Goal: Task Accomplishment & Management: Manage account settings

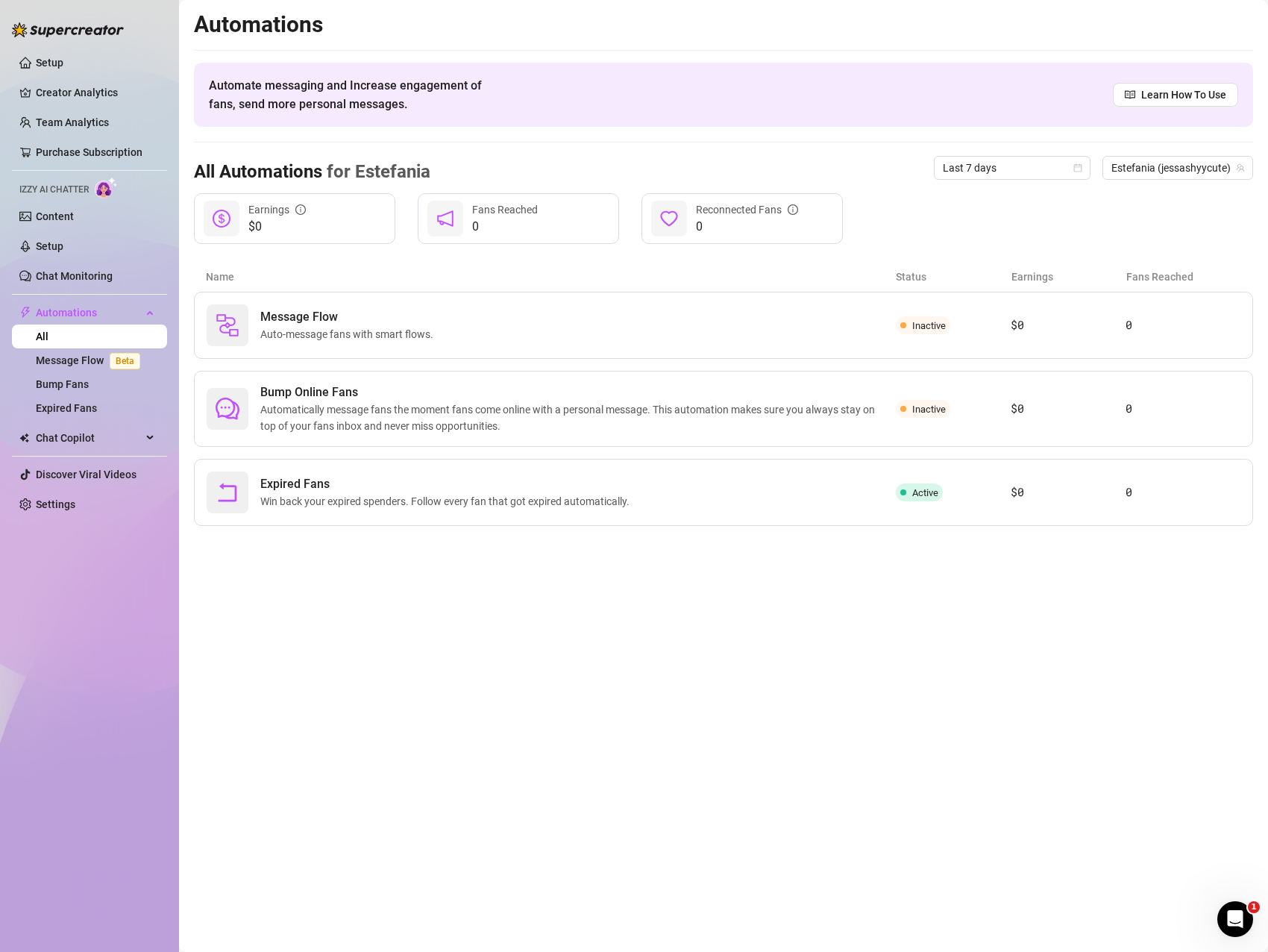
drag, startPoint x: 53, startPoint y: 122, endPoint x: 5, endPoint y: 173, distance: 70.0
click at [53, 121] on link "Team Analytics" at bounding box center [72, 122] width 73 height 12
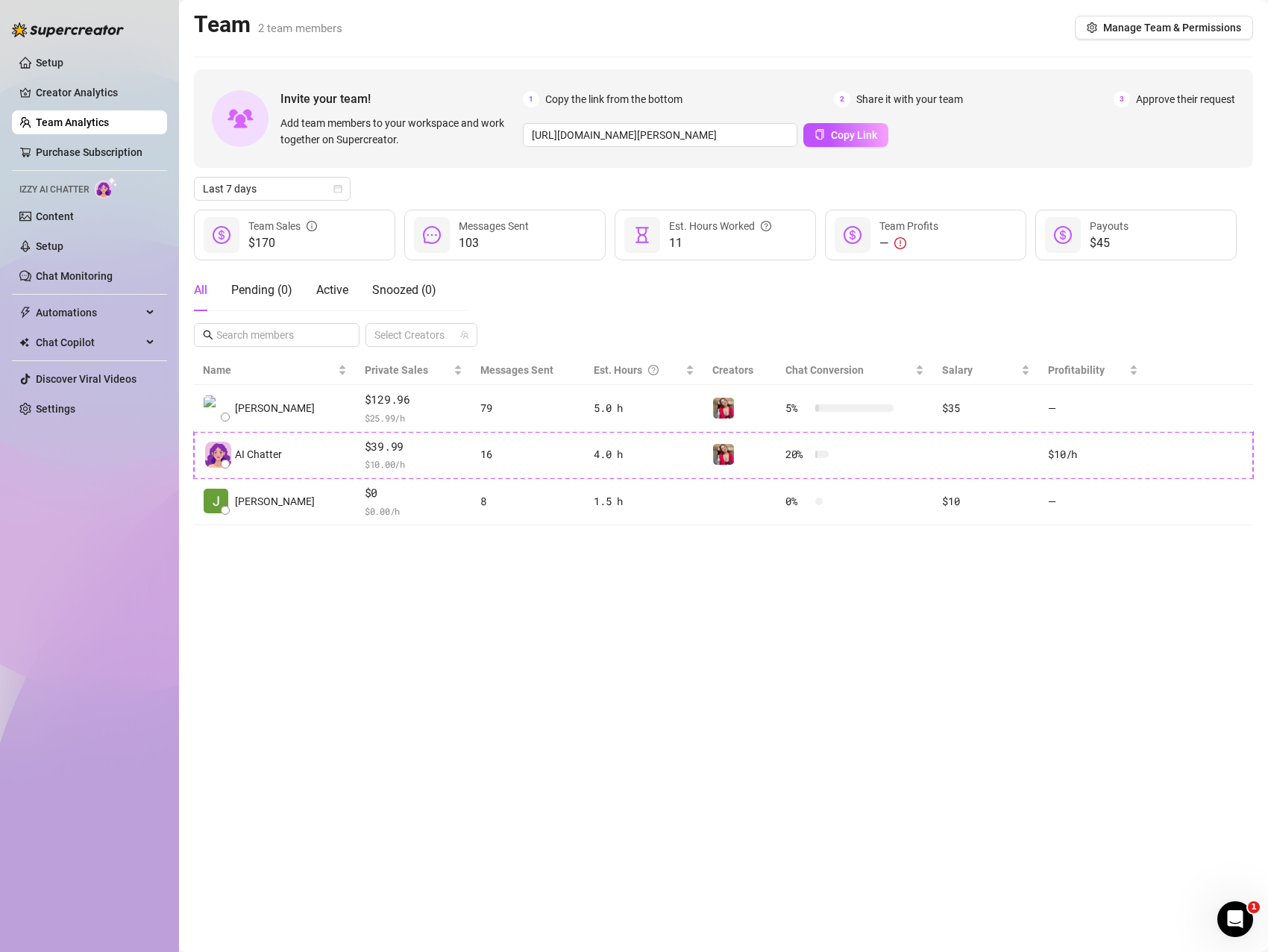
click at [524, 653] on main "Team 2 team members Manage Team & Permissions Invite your team! Add team member…" at bounding box center [723, 476] width 1089 height 952
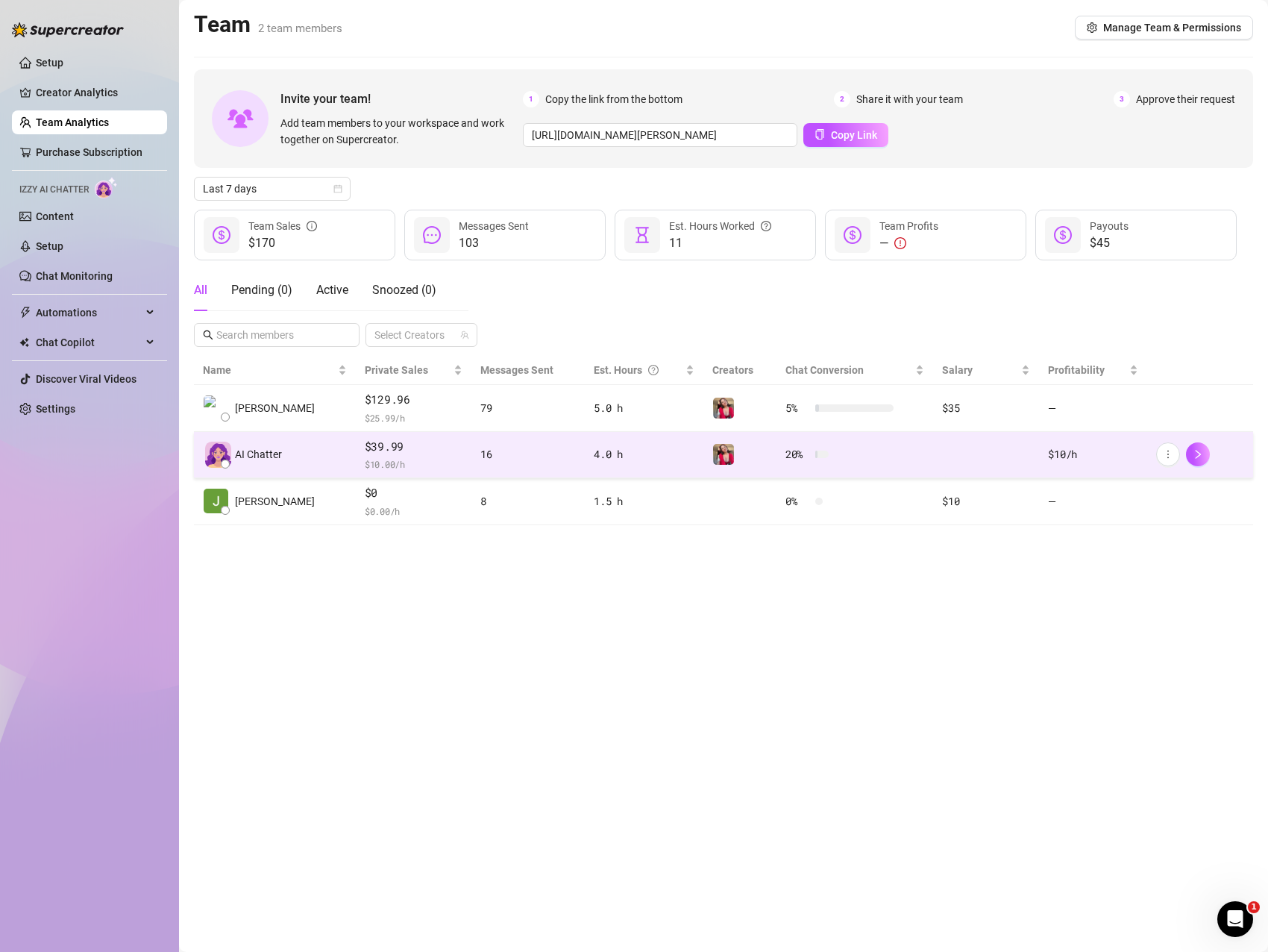
click at [364, 444] on span "$39.99" at bounding box center [413, 446] width 98 height 18
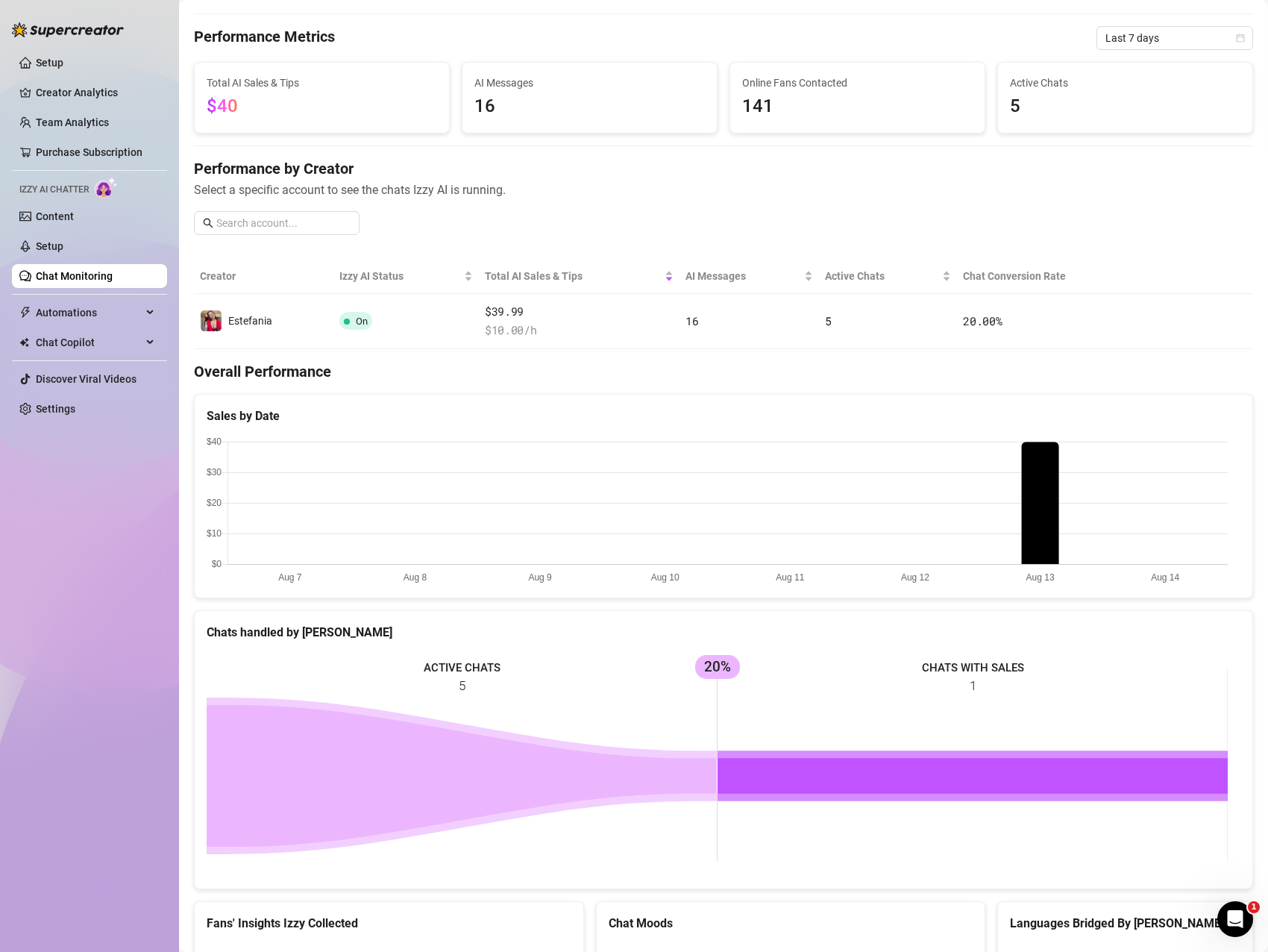
scroll to position [29, 0]
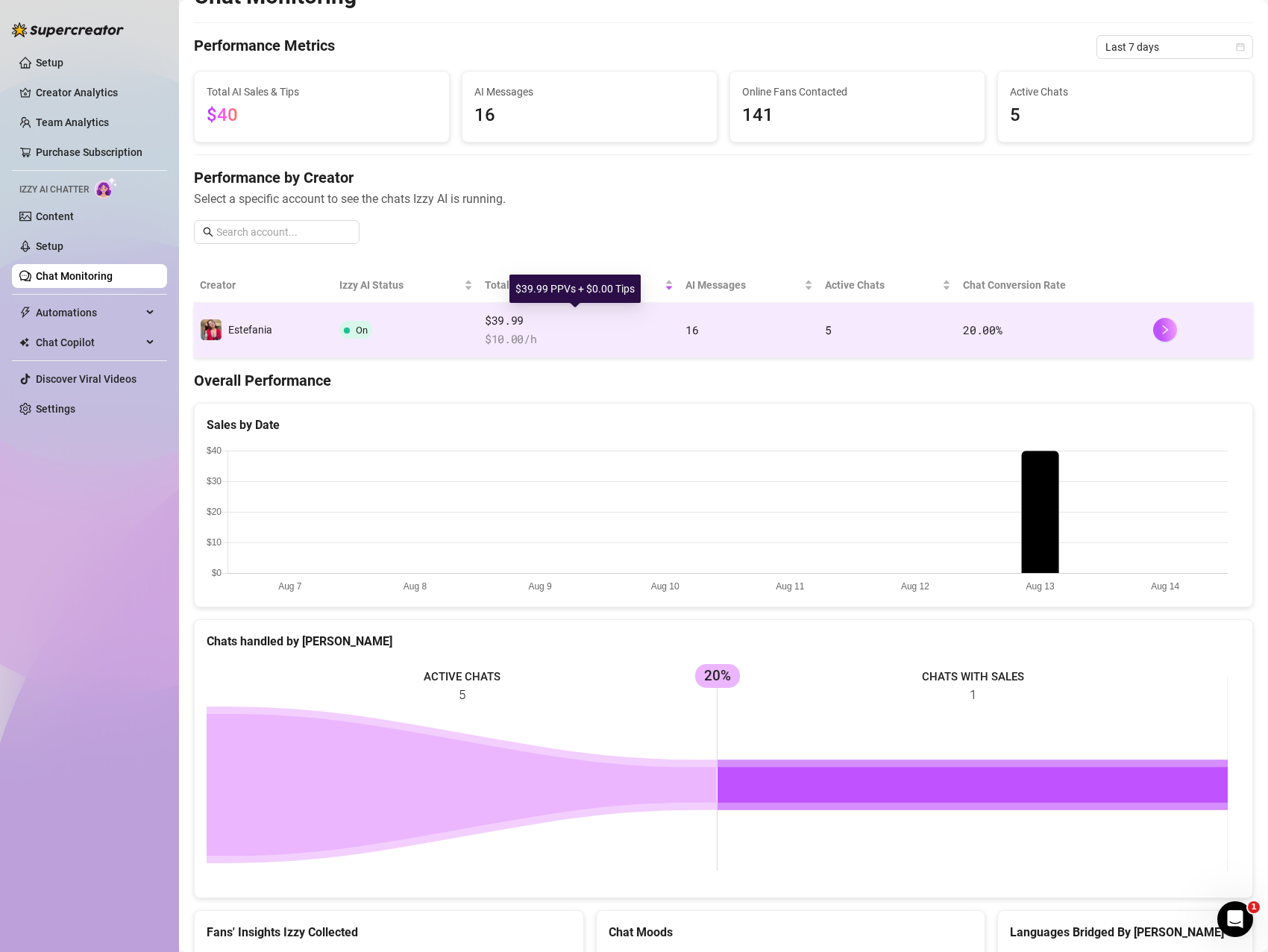
click at [502, 321] on span "$39.99" at bounding box center [579, 320] width 189 height 18
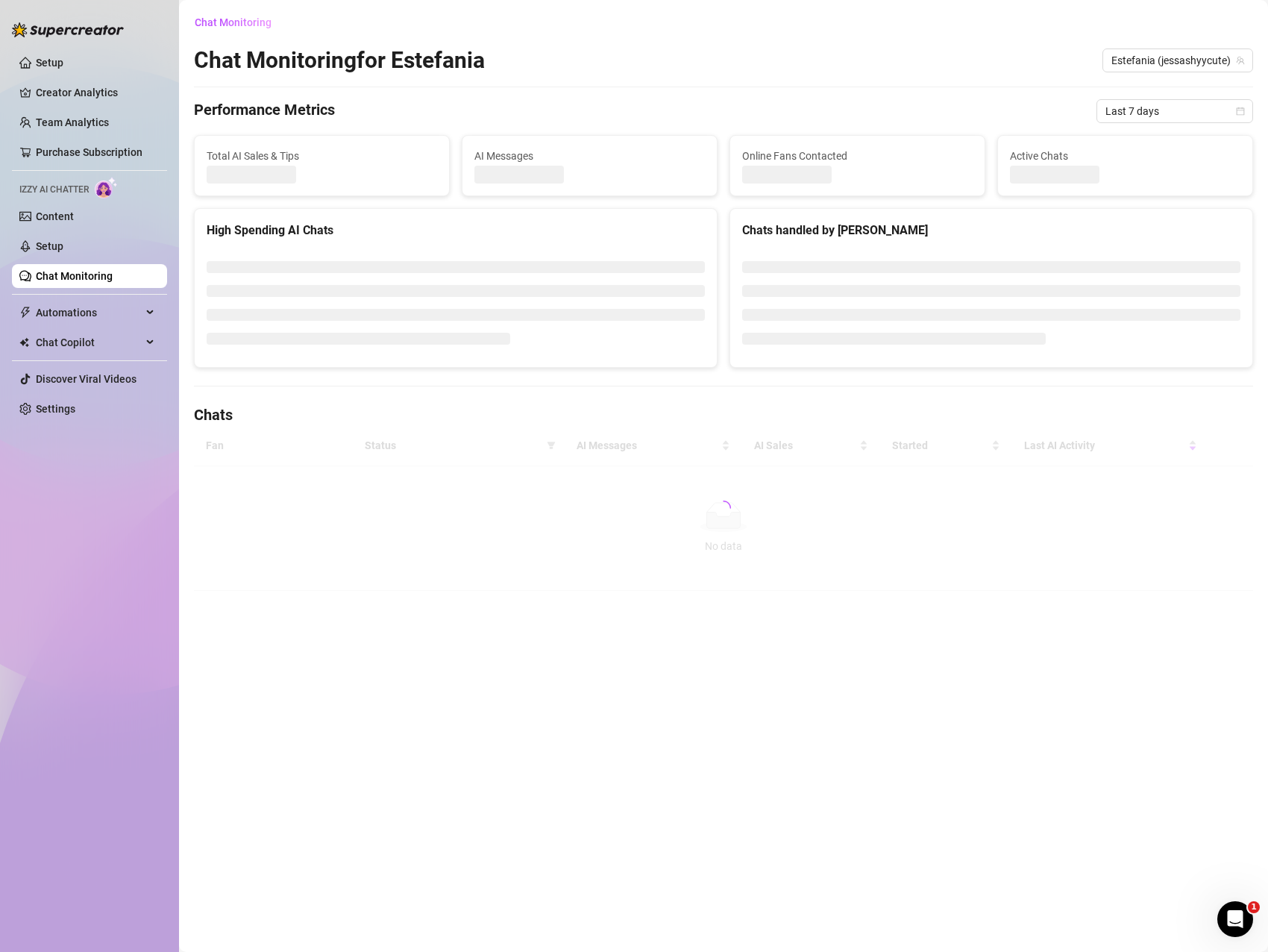
click at [502, 321] on li at bounding box center [456, 314] width 499 height 12
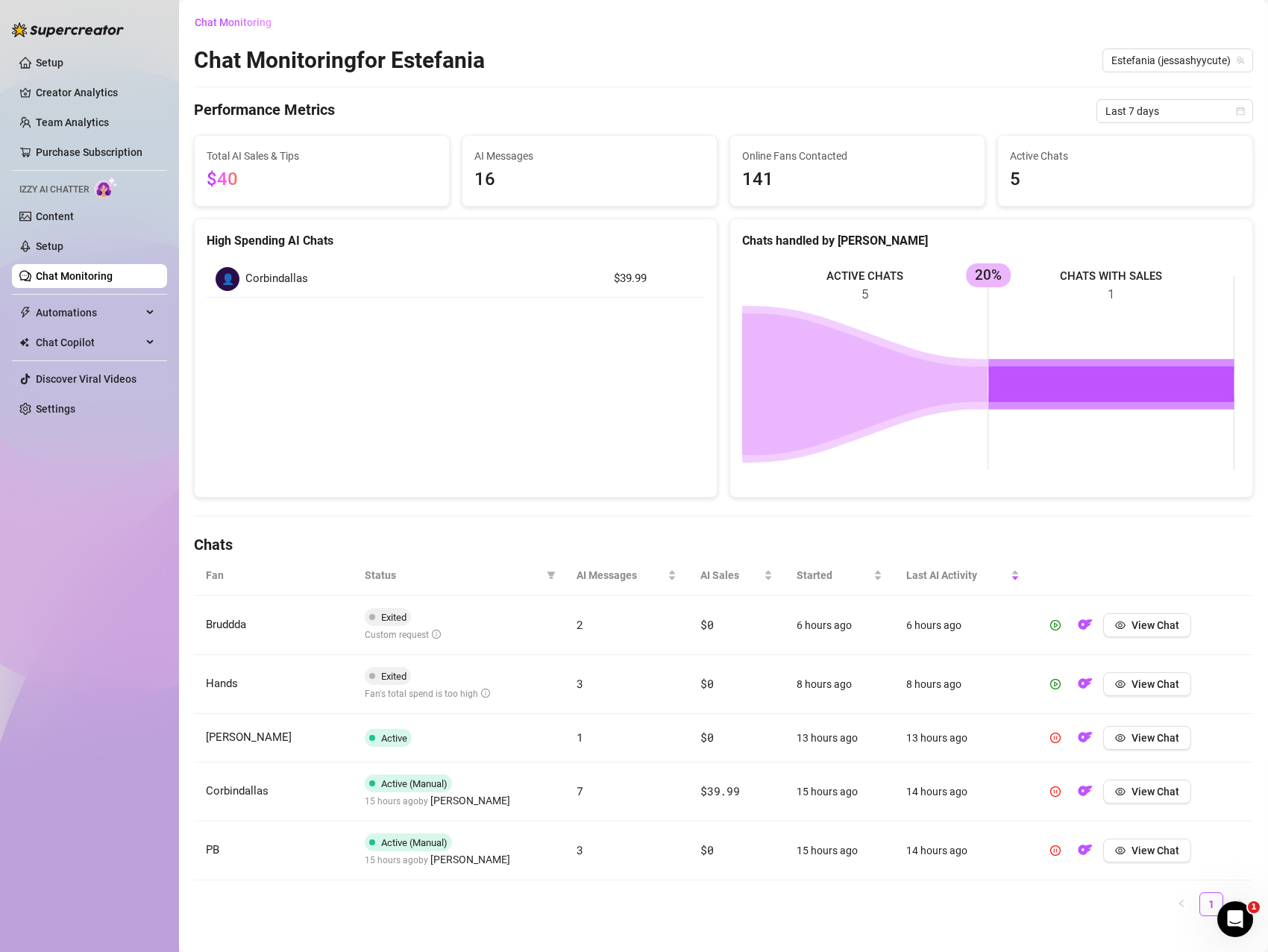
scroll to position [21, 0]
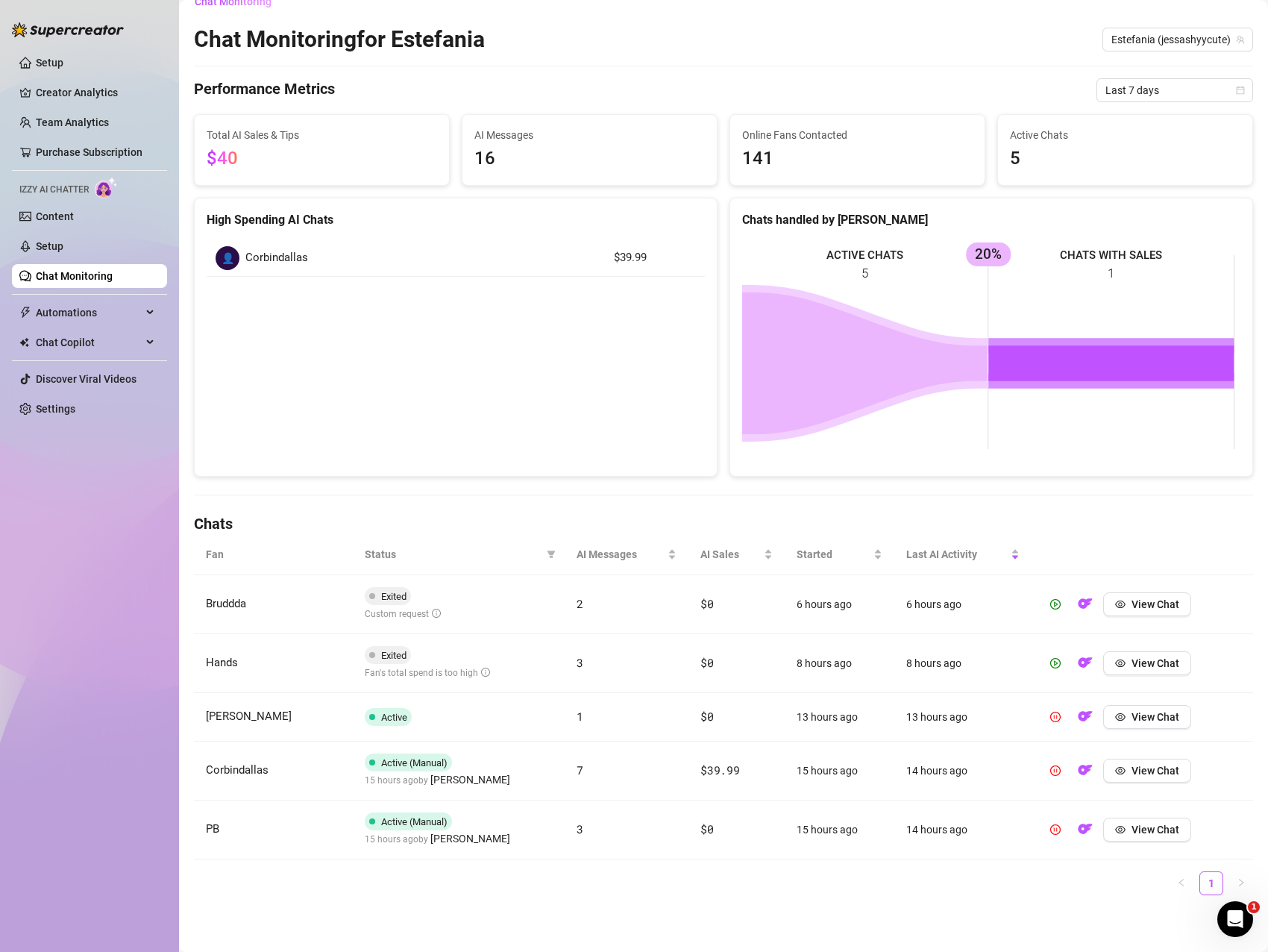
click at [1019, 525] on h4 "Chats" at bounding box center [723, 524] width 1059 height 21
click at [1139, 768] on span "View Chat" at bounding box center [1155, 770] width 47 height 12
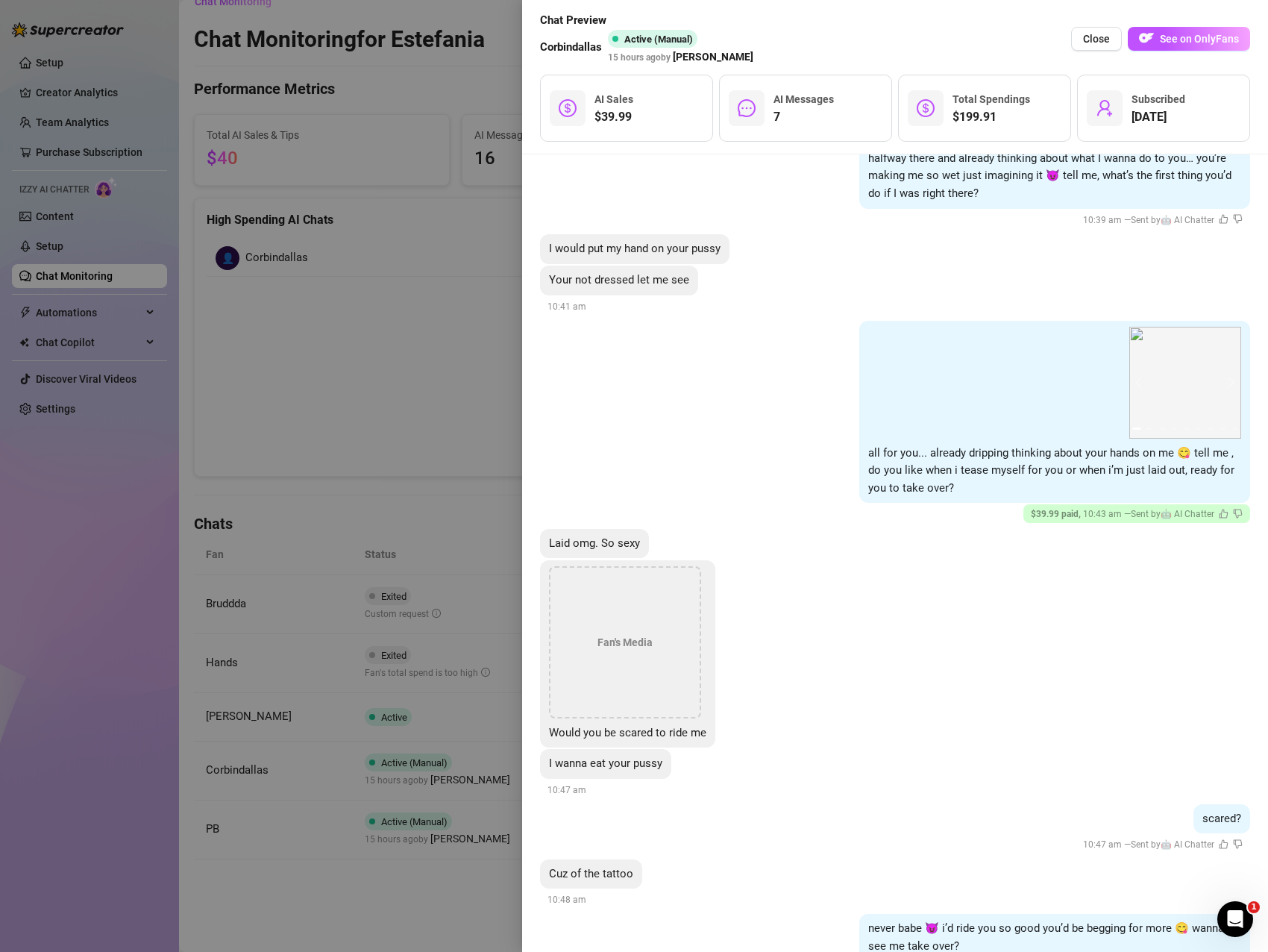
scroll to position [12647, 0]
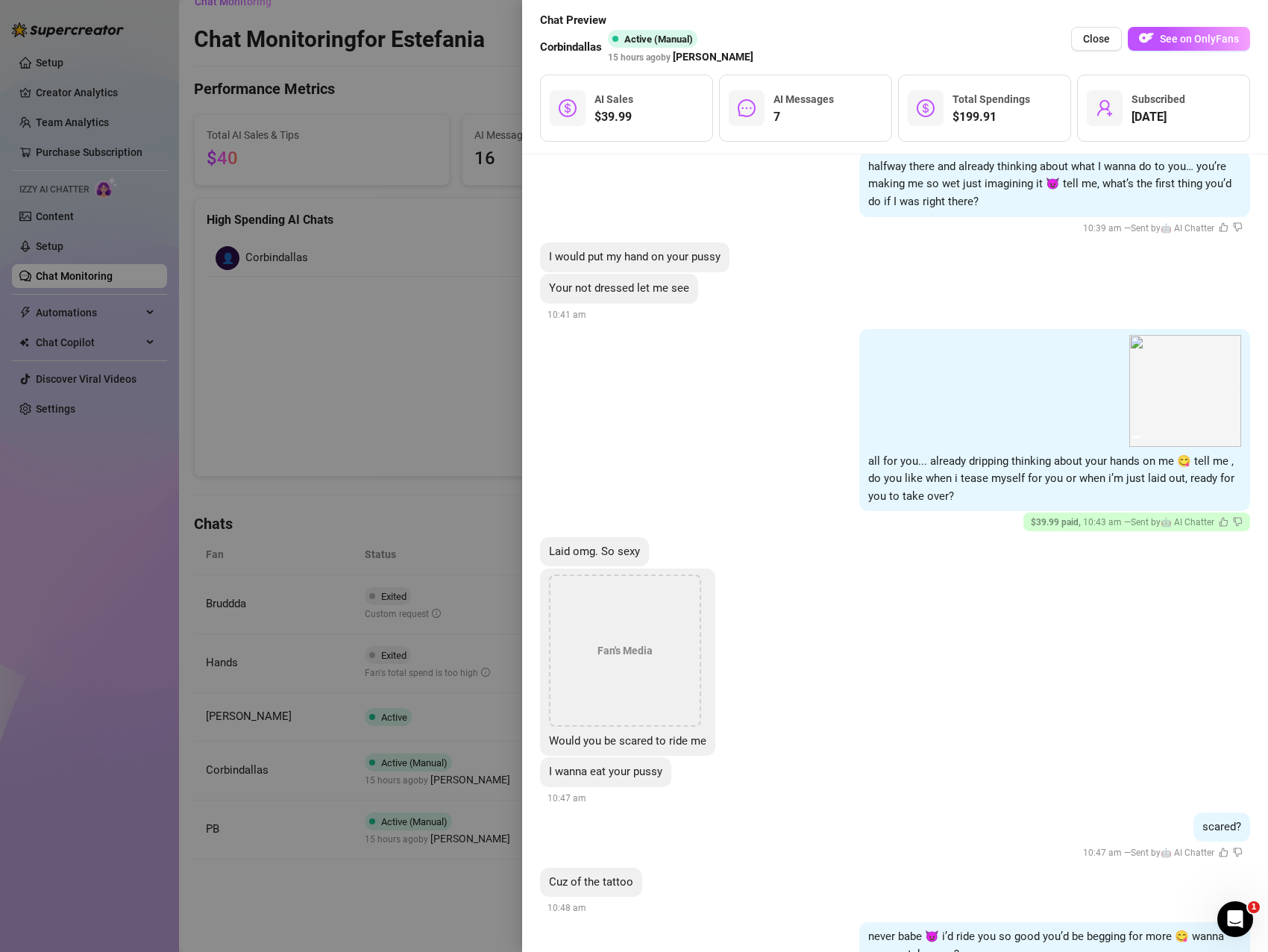
click at [897, 568] on div "[PERSON_NAME]'s Media Would you be scared to ride me" at bounding box center [895, 662] width 710 height 188
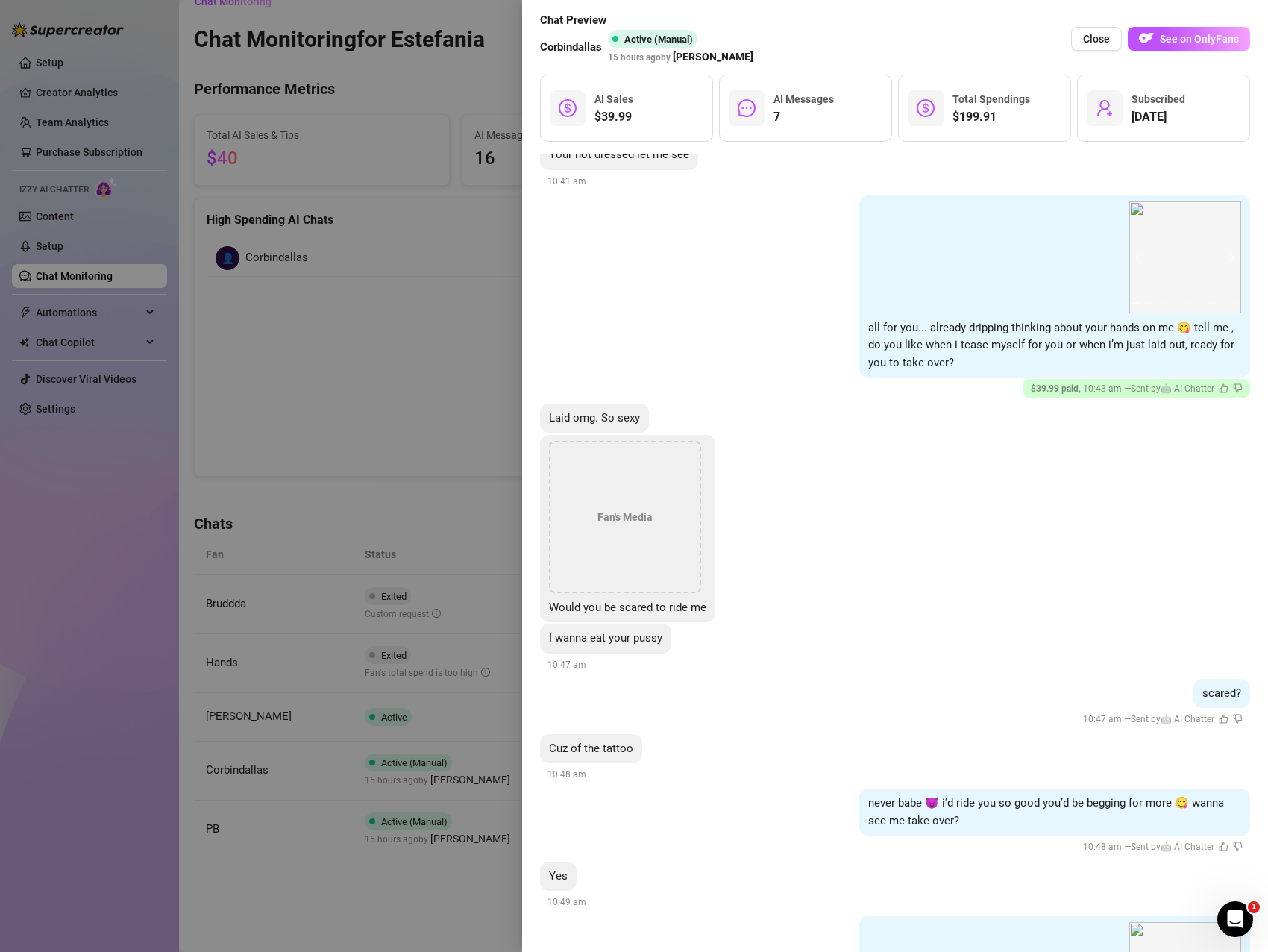
scroll to position [13169, 0]
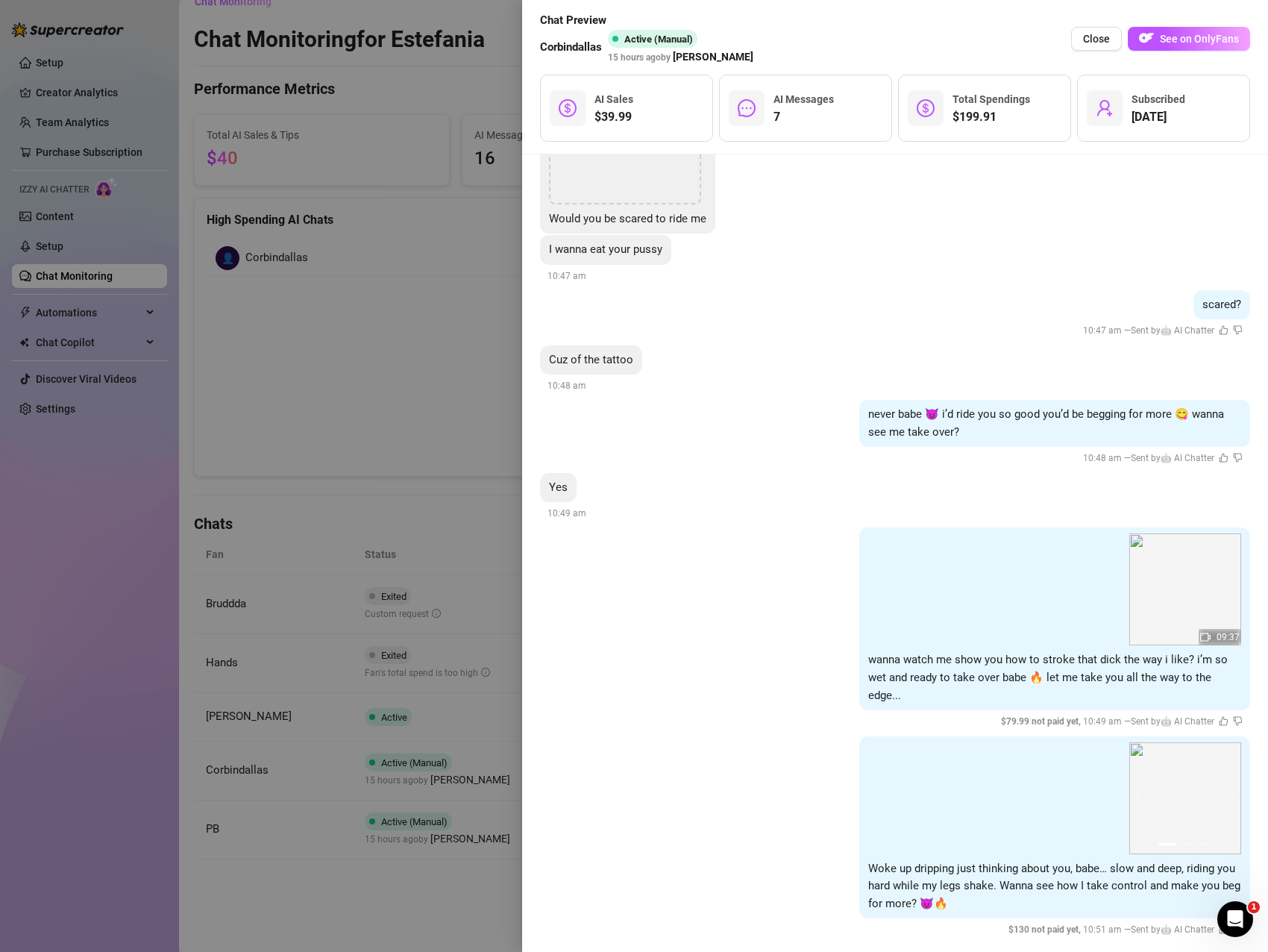
click at [695, 445] on div "never babe 😈 i’d ride you so good you’d be begging for more 😋 wanna see me take…" at bounding box center [895, 433] width 710 height 67
click at [1215, 565] on img at bounding box center [1185, 589] width 112 height 112
click at [697, 605] on div "09:37 wanna watch me show you how to stroke that dick the way i like? i’m so we…" at bounding box center [895, 628] width 710 height 202
click at [1199, 770] on img at bounding box center [1185, 798] width 112 height 112
click at [1224, 793] on button "next" at bounding box center [1229, 798] width 12 height 12
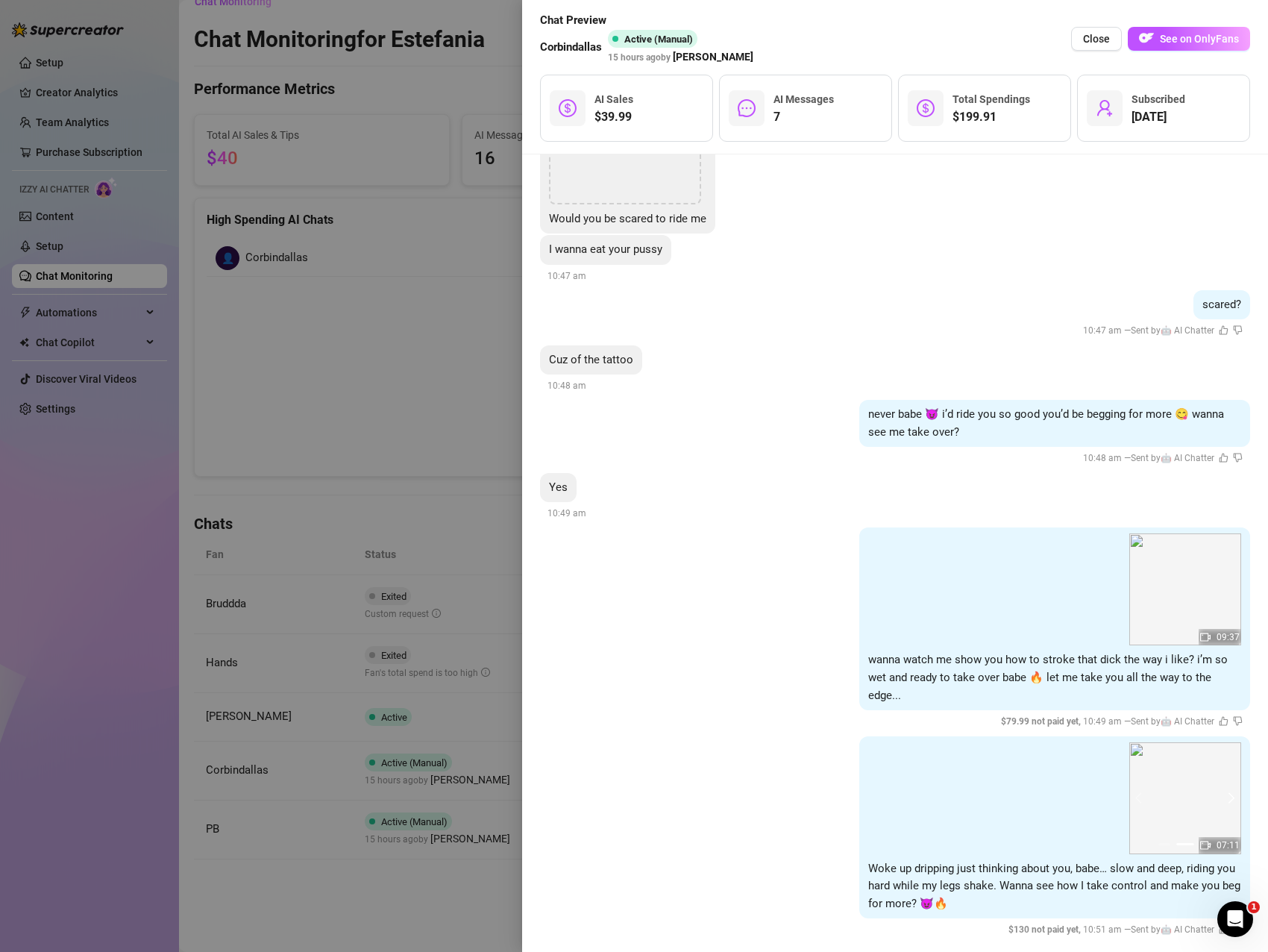
click at [1224, 793] on button "next" at bounding box center [1229, 798] width 12 height 12
click at [1222, 570] on img at bounding box center [1185, 589] width 112 height 112
click at [429, 269] on div at bounding box center [634, 476] width 1268 height 952
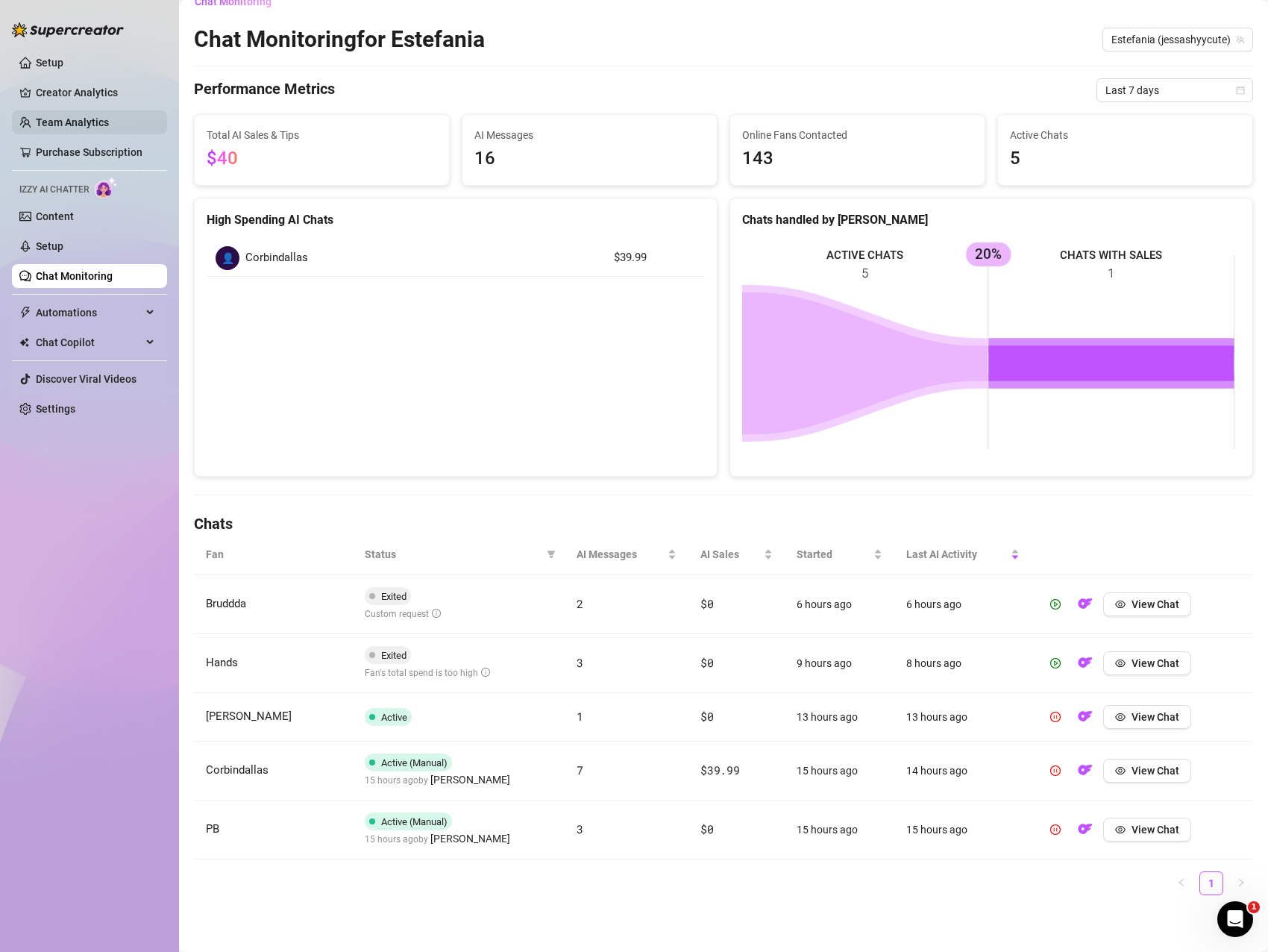
click at [90, 127] on link "Team Analytics" at bounding box center [72, 122] width 73 height 12
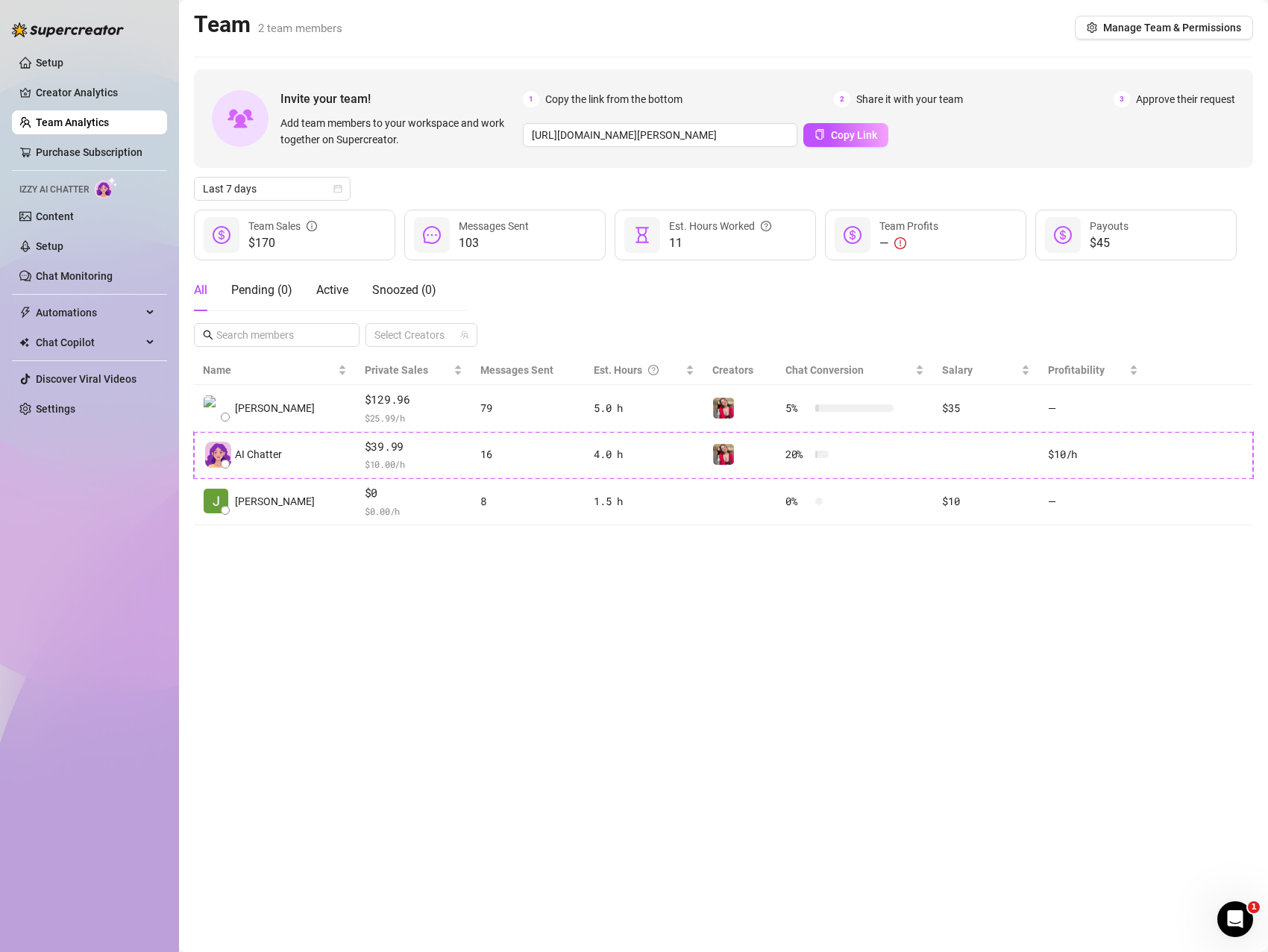
click at [388, 602] on main "Team 2 team members Manage Team & Permissions Invite your team! Add team member…" at bounding box center [723, 476] width 1089 height 952
click at [541, 609] on main "Team 2 team members Manage Team & Permissions Invite your team! Add team member…" at bounding box center [723, 476] width 1089 height 952
click at [72, 217] on link "Content" at bounding box center [55, 216] width 38 height 12
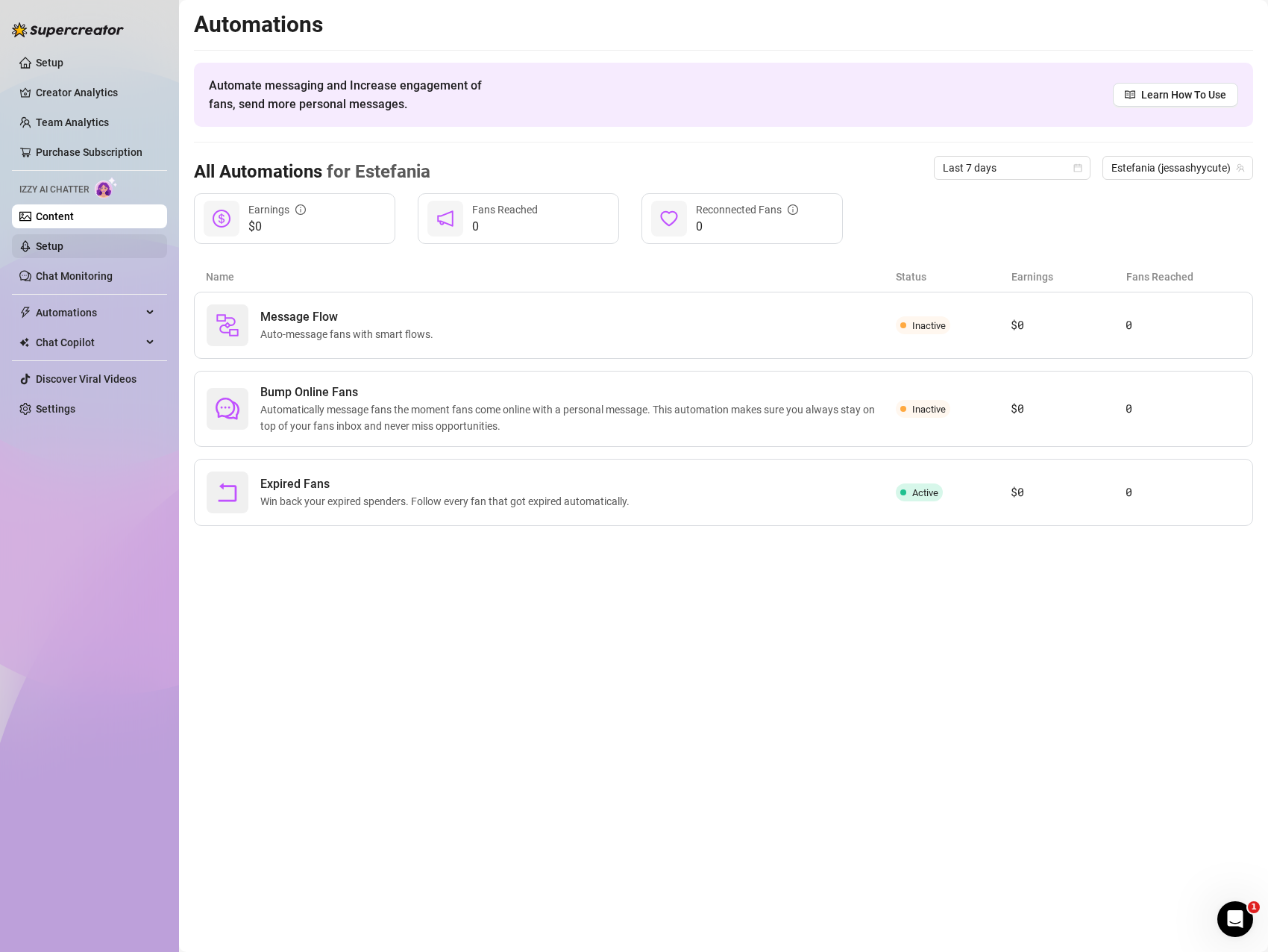
click at [60, 247] on link "Setup" at bounding box center [50, 246] width 28 height 12
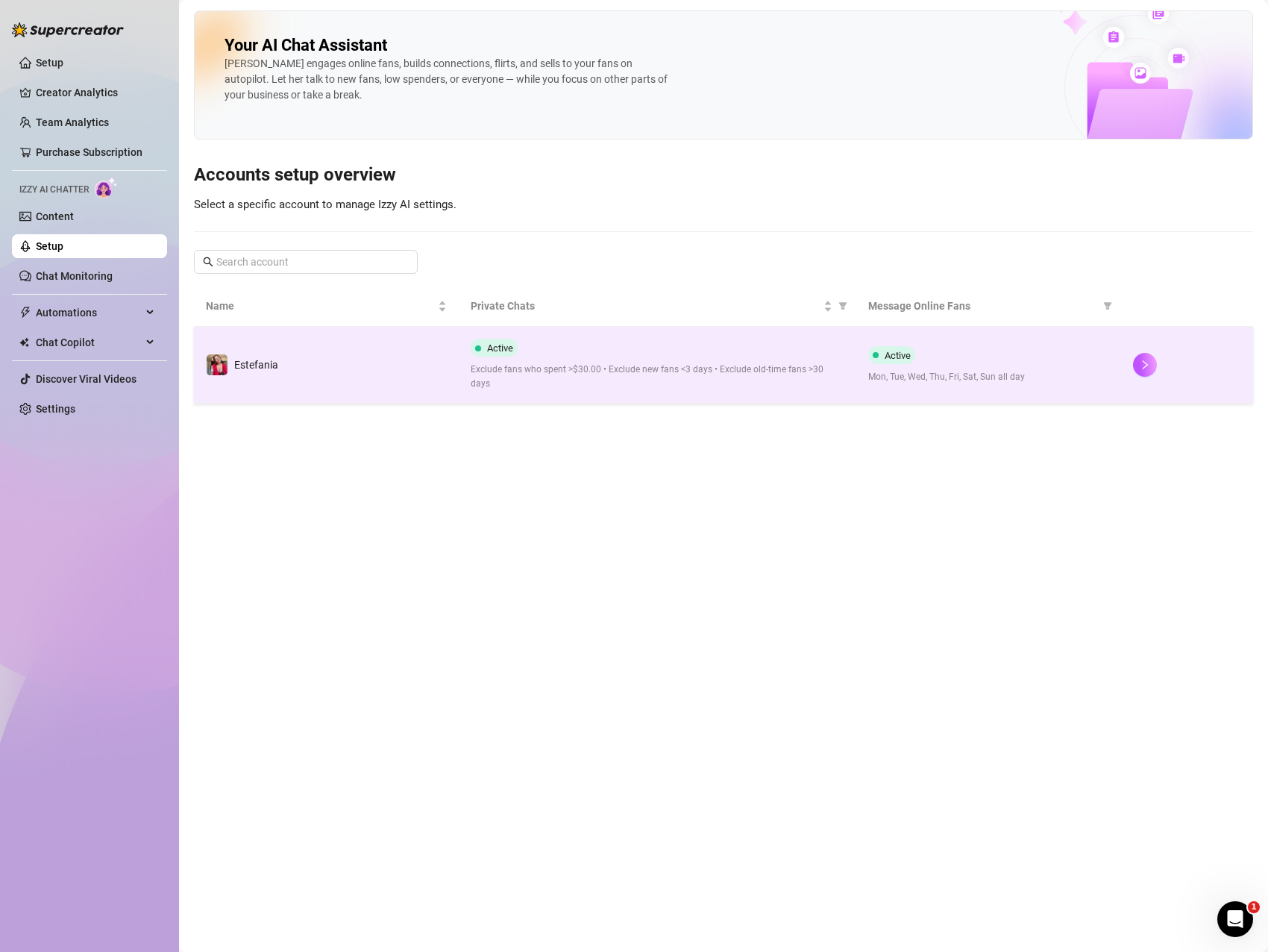
click at [395, 349] on td "Estefania" at bounding box center [326, 364] width 265 height 77
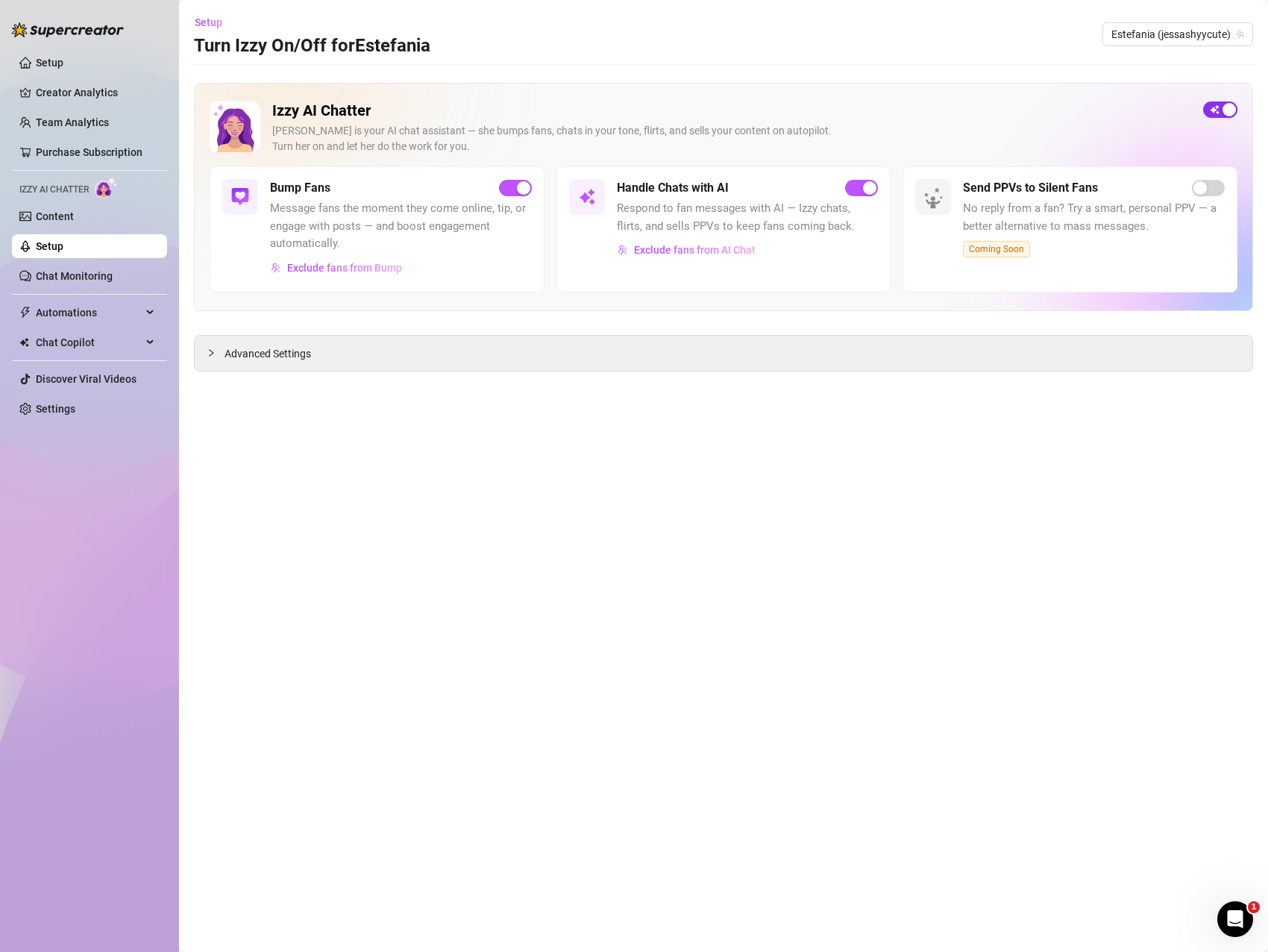
click at [1220, 109] on span "button" at bounding box center [1220, 109] width 34 height 17
click at [70, 220] on link "Content" at bounding box center [55, 216] width 38 height 12
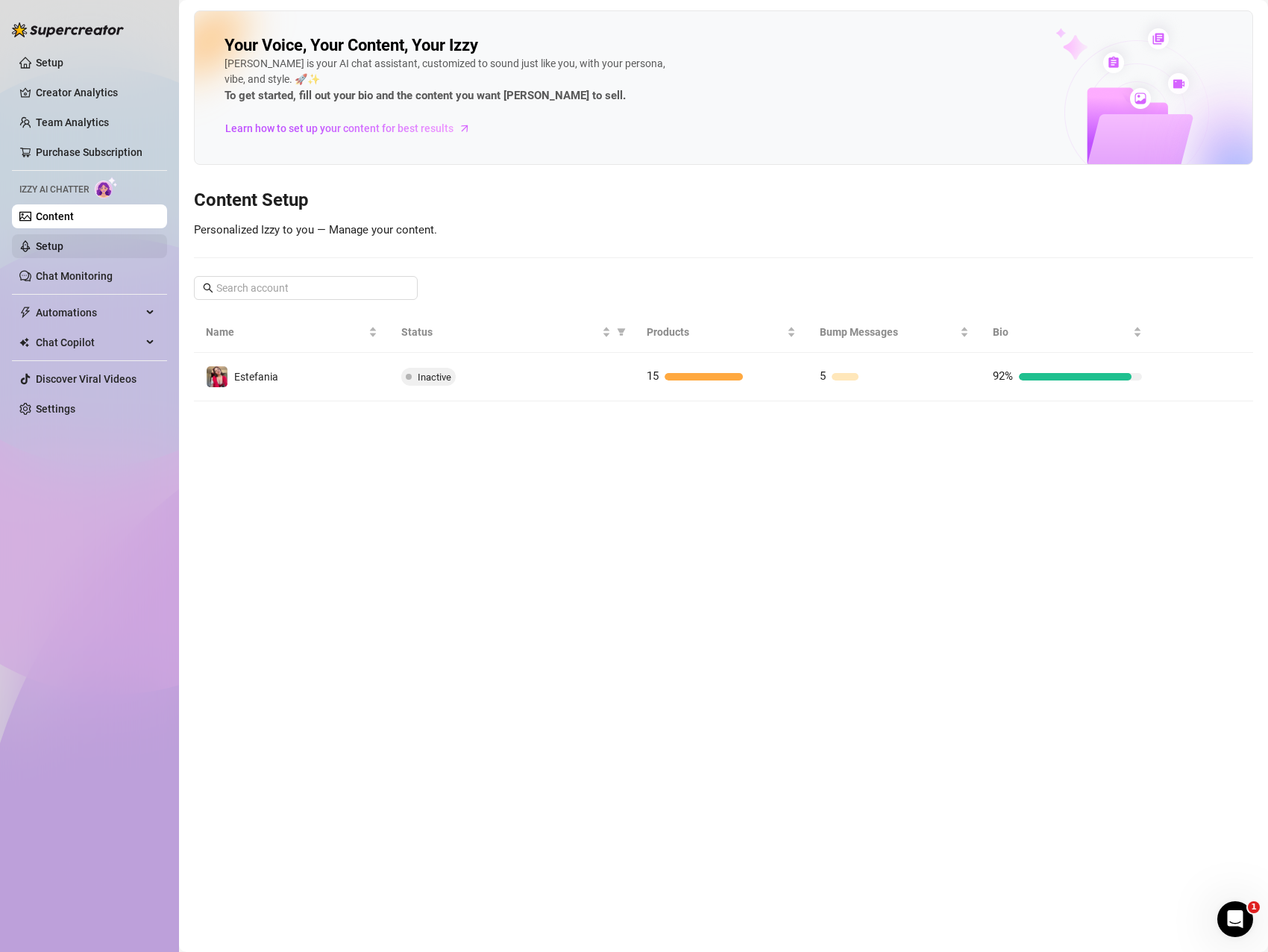
click at [63, 247] on link "Setup" at bounding box center [50, 246] width 28 height 12
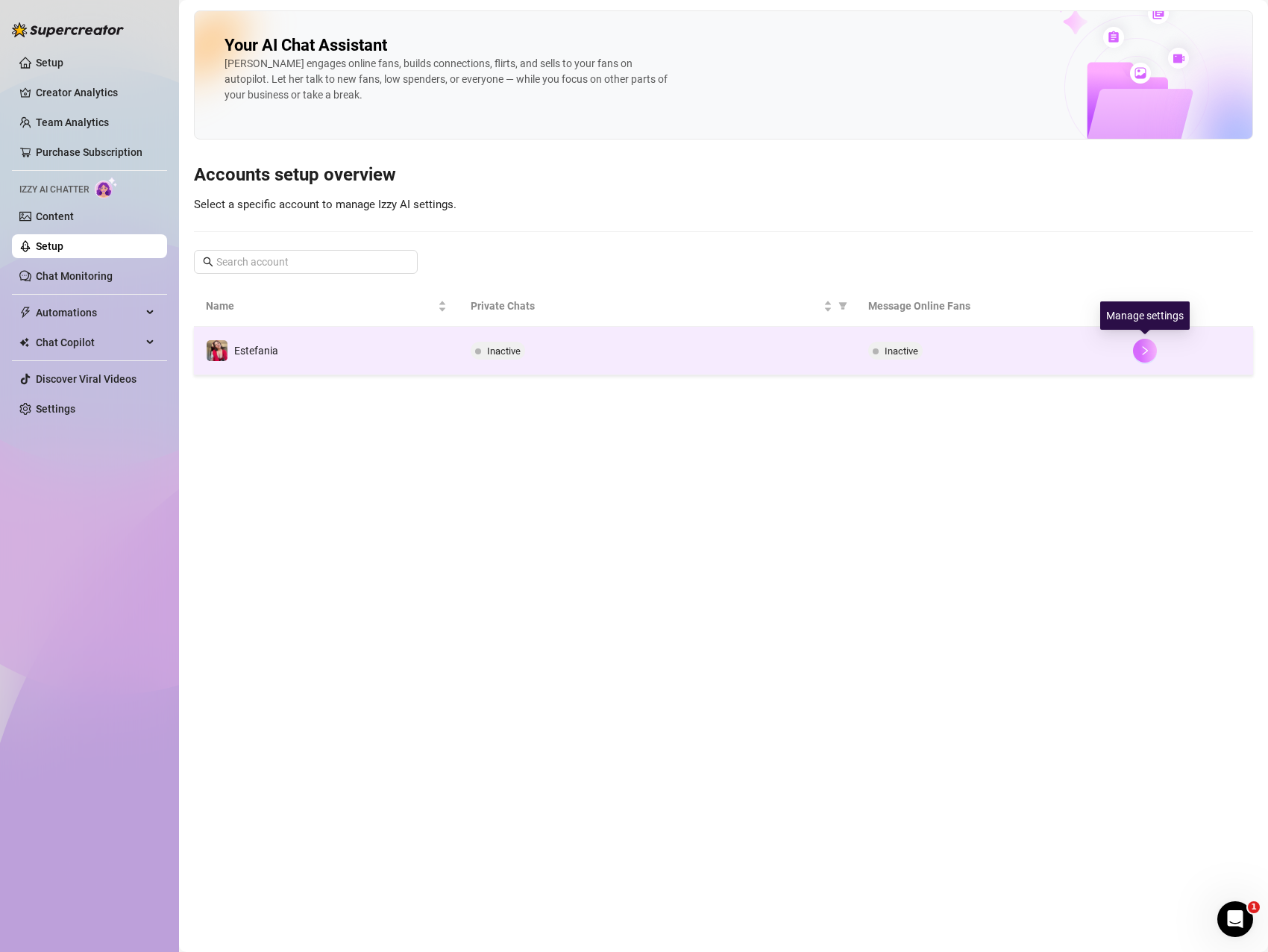
click at [1152, 351] on button "button" at bounding box center [1145, 350] width 24 height 24
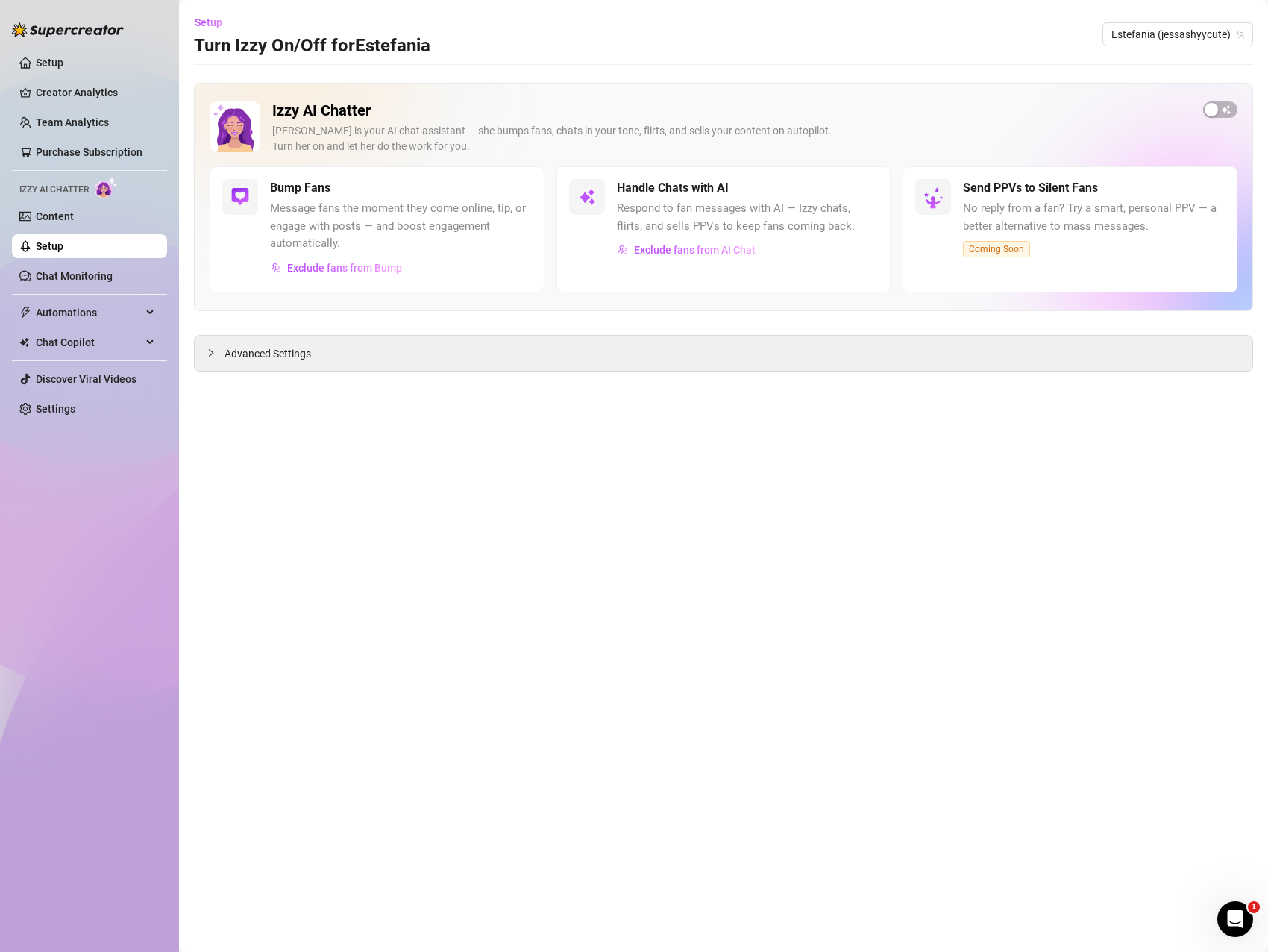
click at [1108, 215] on span "No reply from a fan? Try a smart, personal PPV — a better alternative to mass m…" at bounding box center [1094, 218] width 261 height 35
click at [387, 352] on div "Advanced Settings" at bounding box center [723, 353] width 1058 height 35
click at [209, 356] on icon "collapsed" at bounding box center [210, 353] width 5 height 7
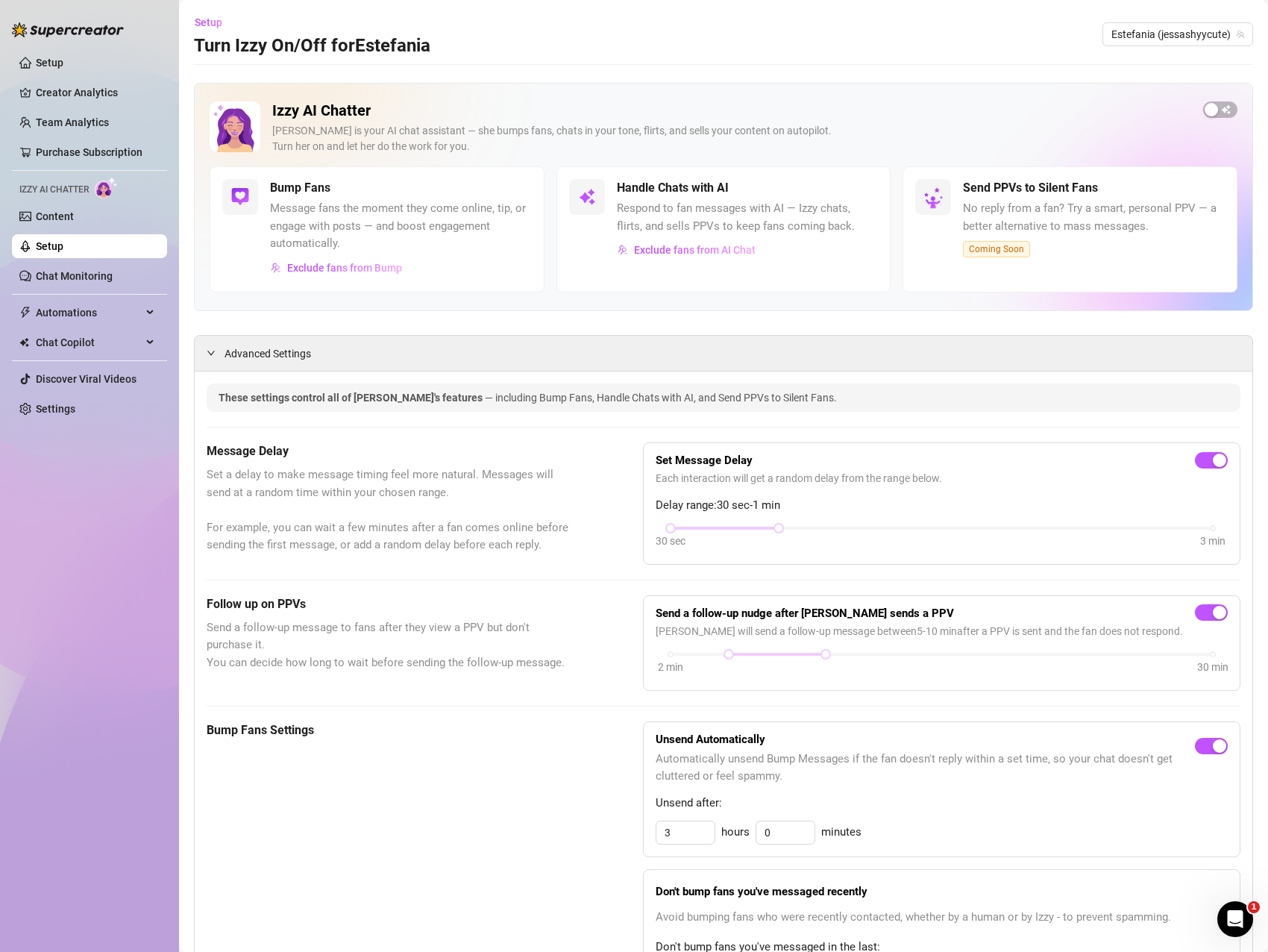
click at [775, 229] on span "Respond to fan messages with AI — Izzy chats, flirts, and sells PPVs to keep fa…" at bounding box center [747, 218] width 261 height 35
click at [711, 243] on button "Exclude fans from AI Chat" at bounding box center [686, 250] width 139 height 24
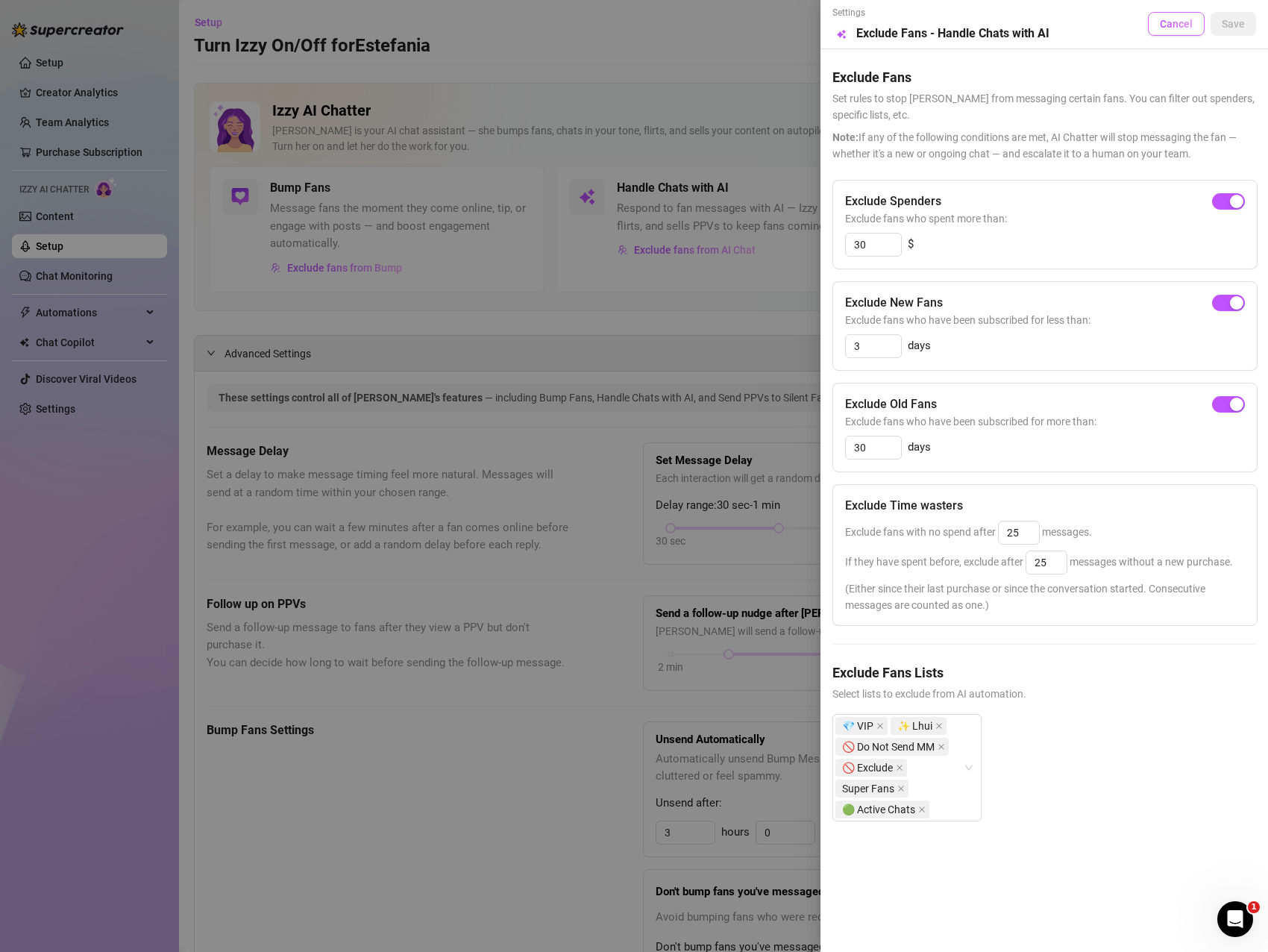
click at [1165, 19] on span "Cancel" at bounding box center [1175, 23] width 32 height 12
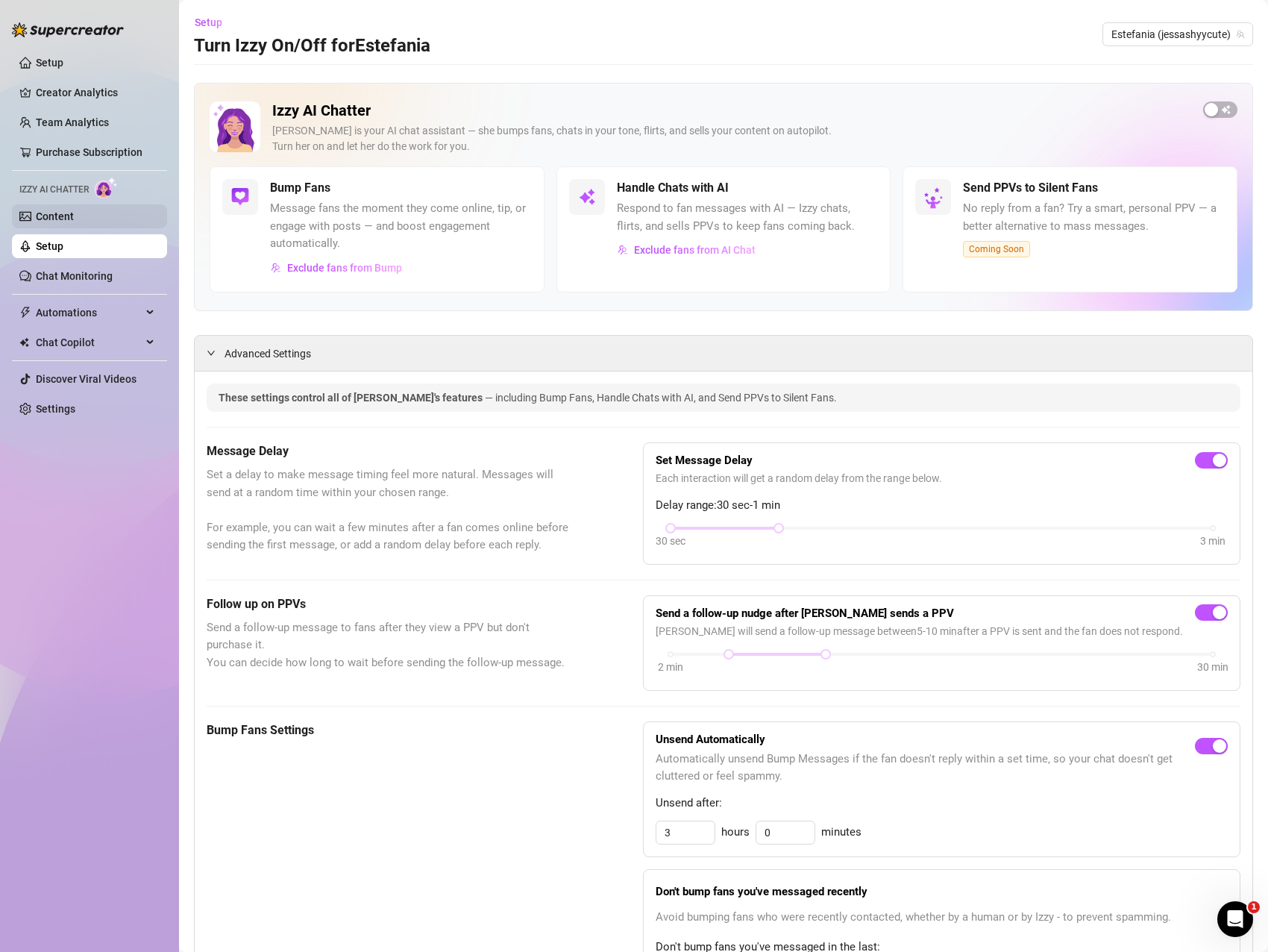
click at [59, 216] on link "Content" at bounding box center [55, 216] width 38 height 12
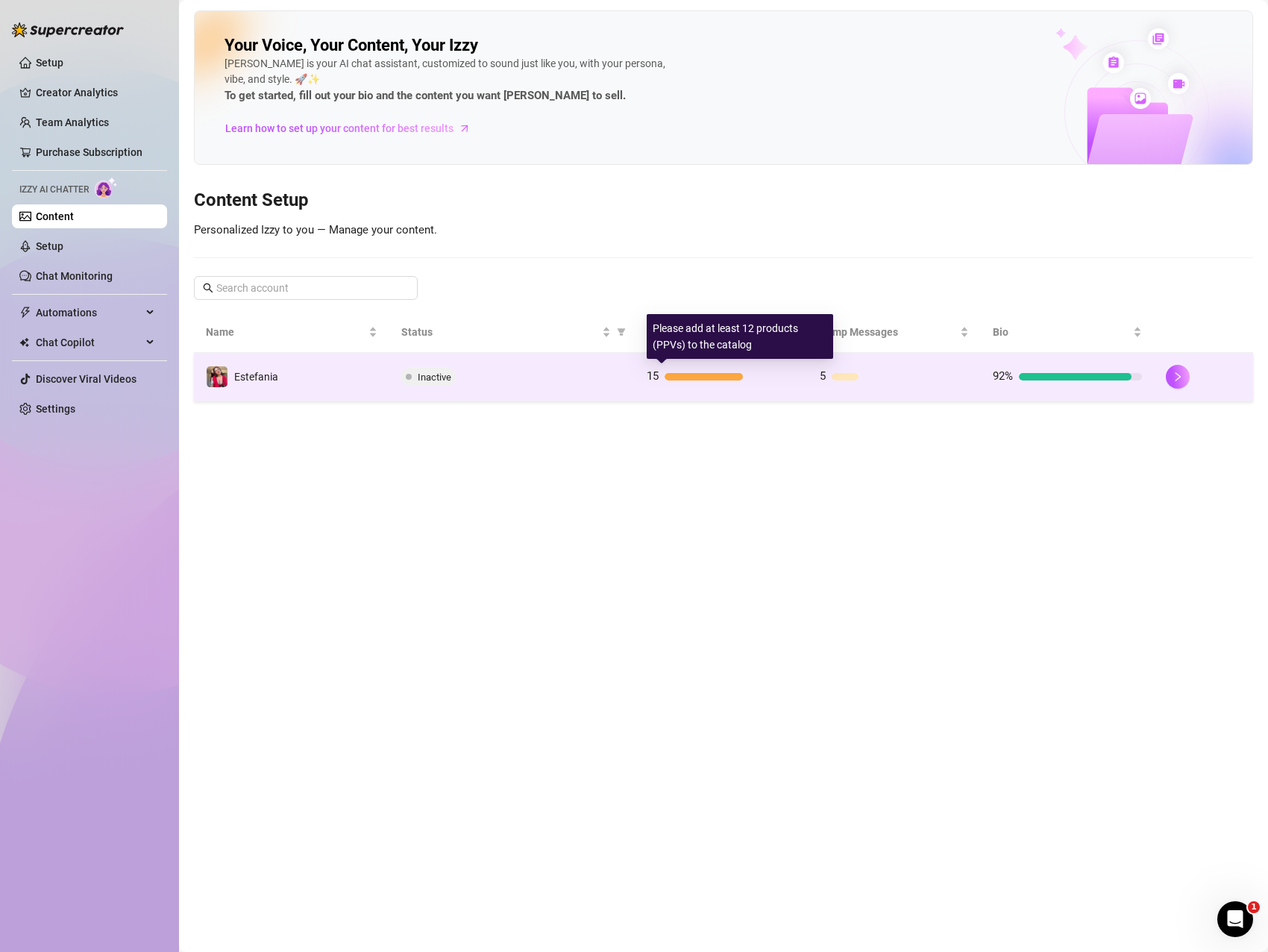
click at [678, 383] on div "15" at bounding box center [721, 376] width 149 height 18
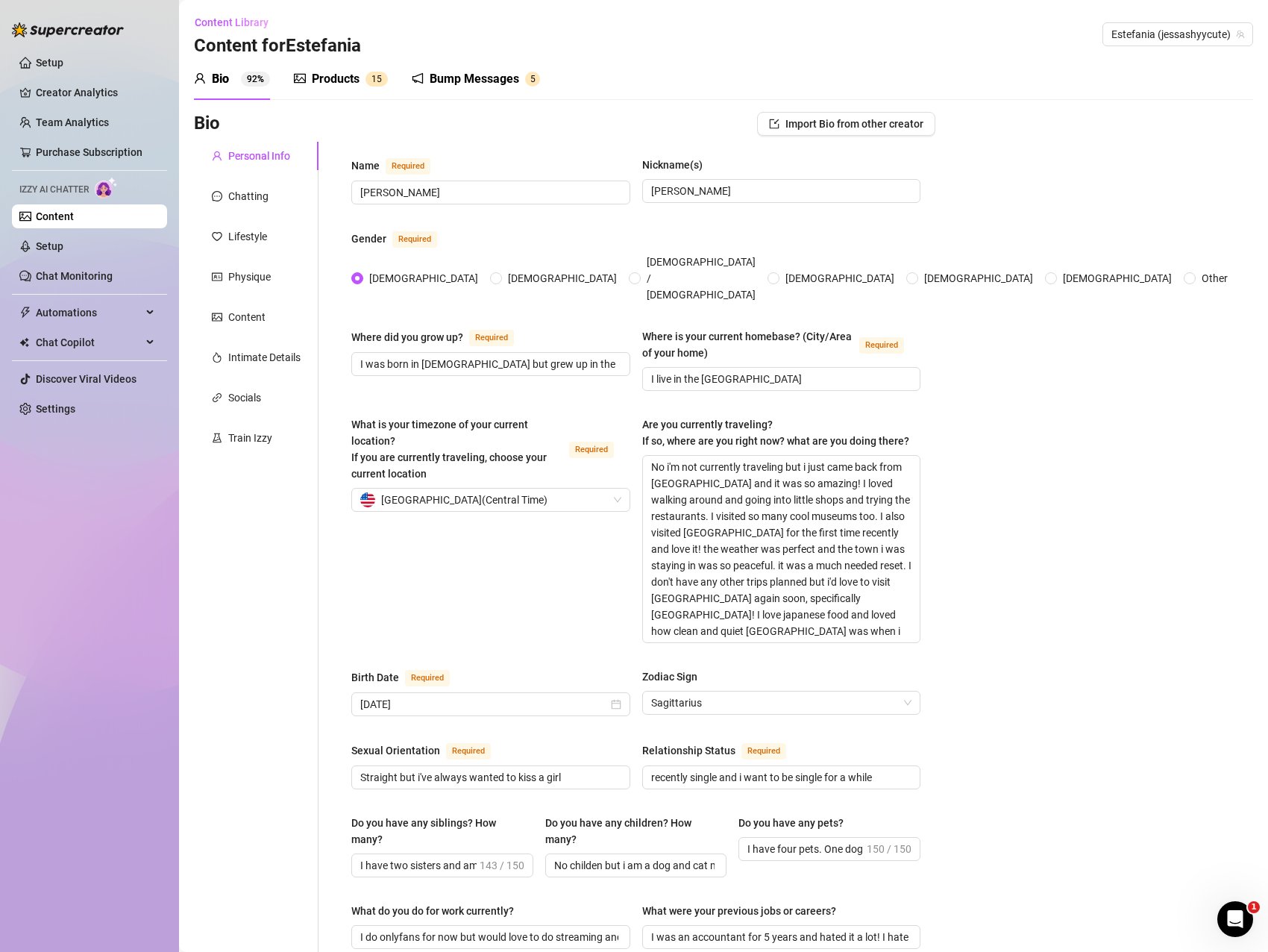
click at [361, 83] on div "Products 1 5" at bounding box center [340, 79] width 94 height 18
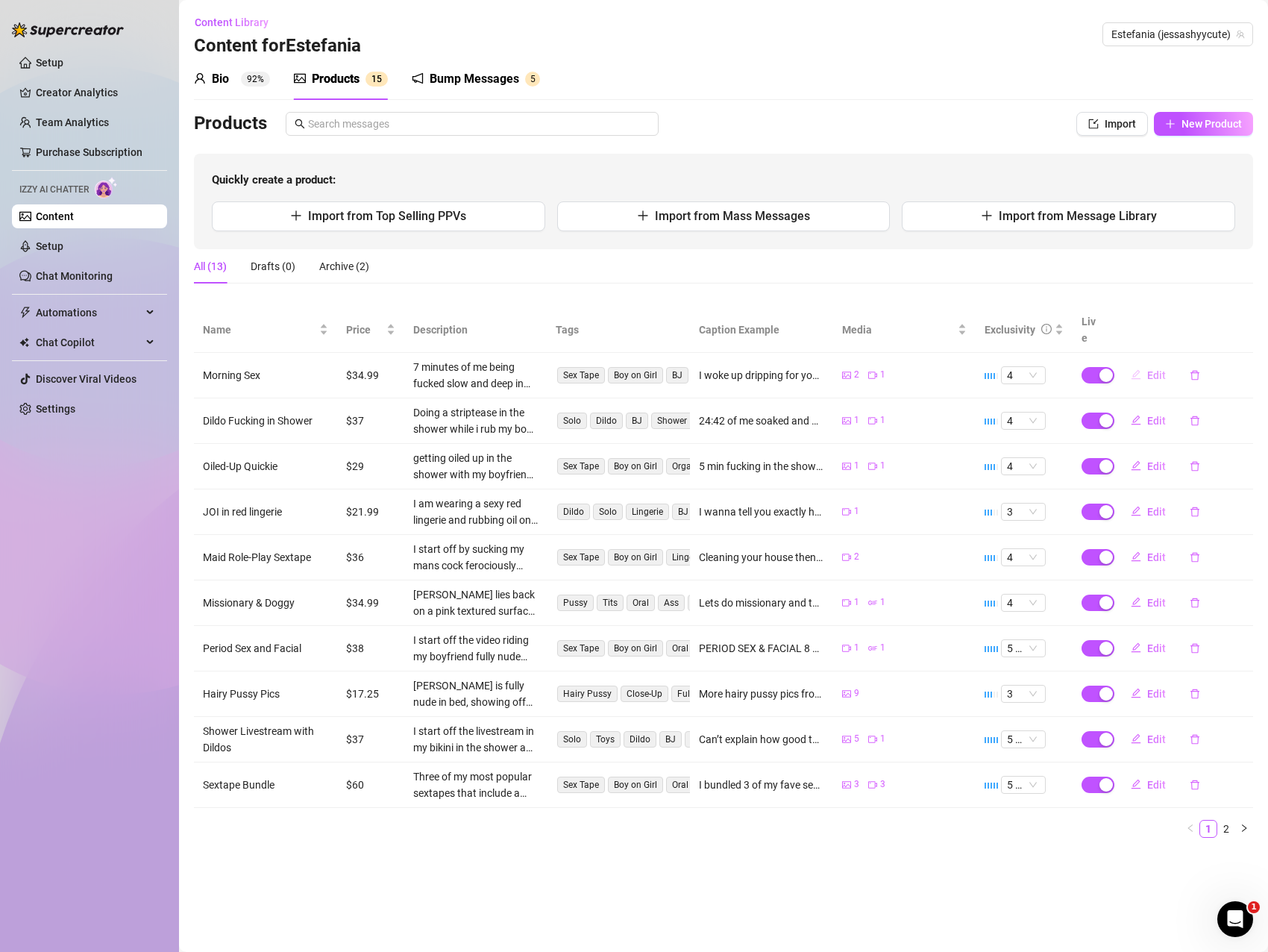
click at [1147, 363] on button "Edit" at bounding box center [1148, 375] width 59 height 24
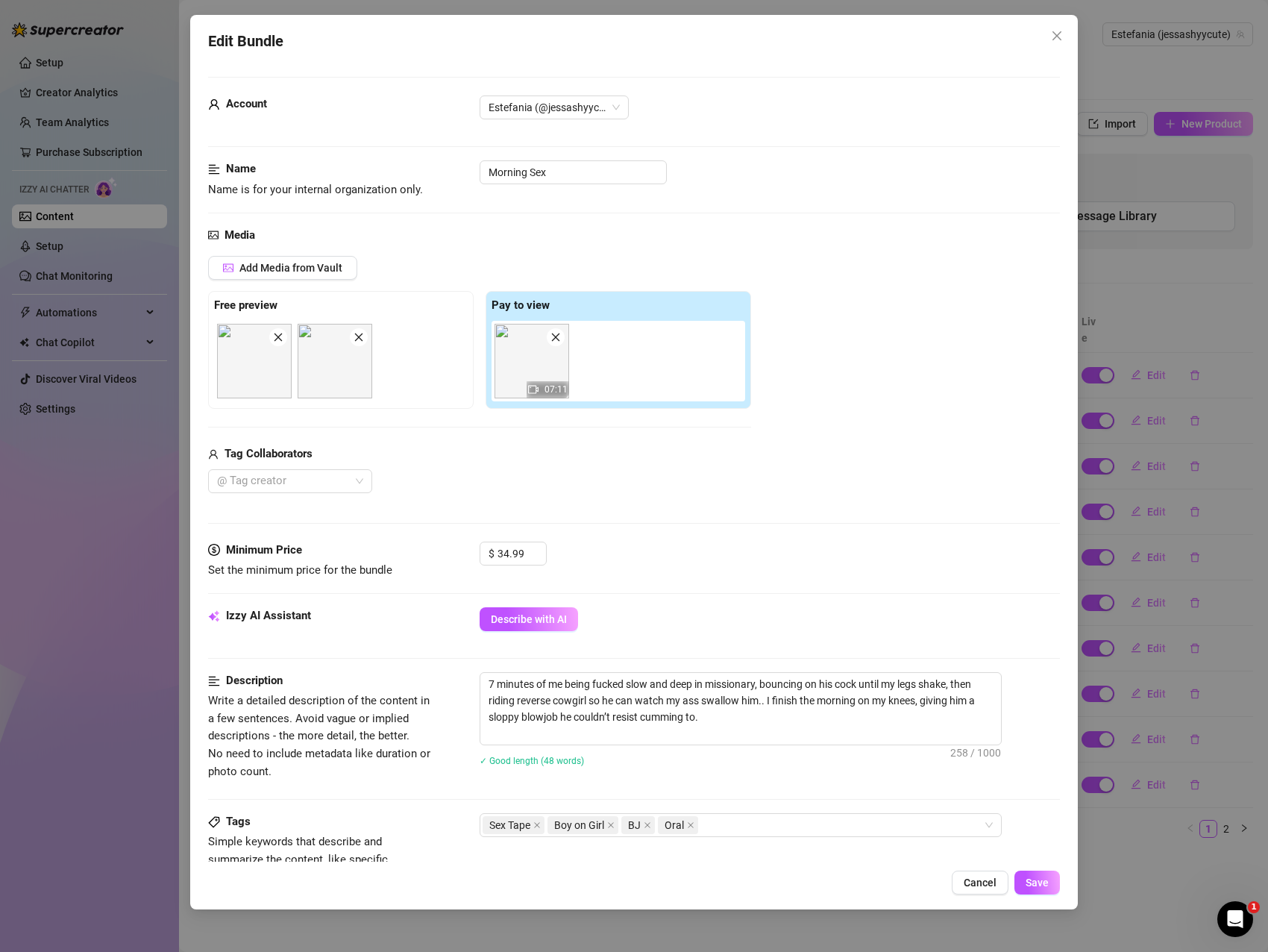
scroll to position [468, 0]
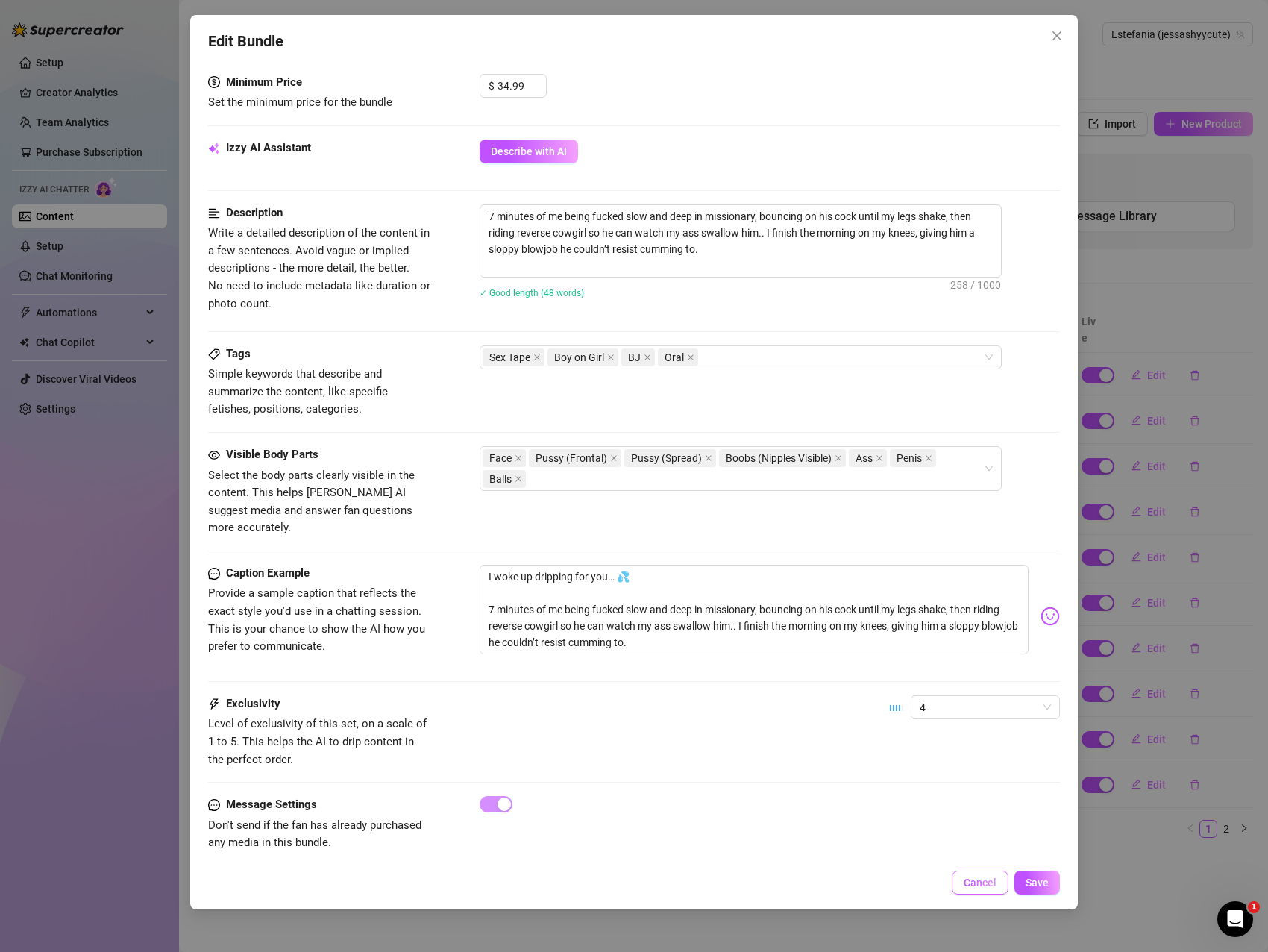
click at [968, 888] on span "Cancel" at bounding box center [980, 882] width 32 height 12
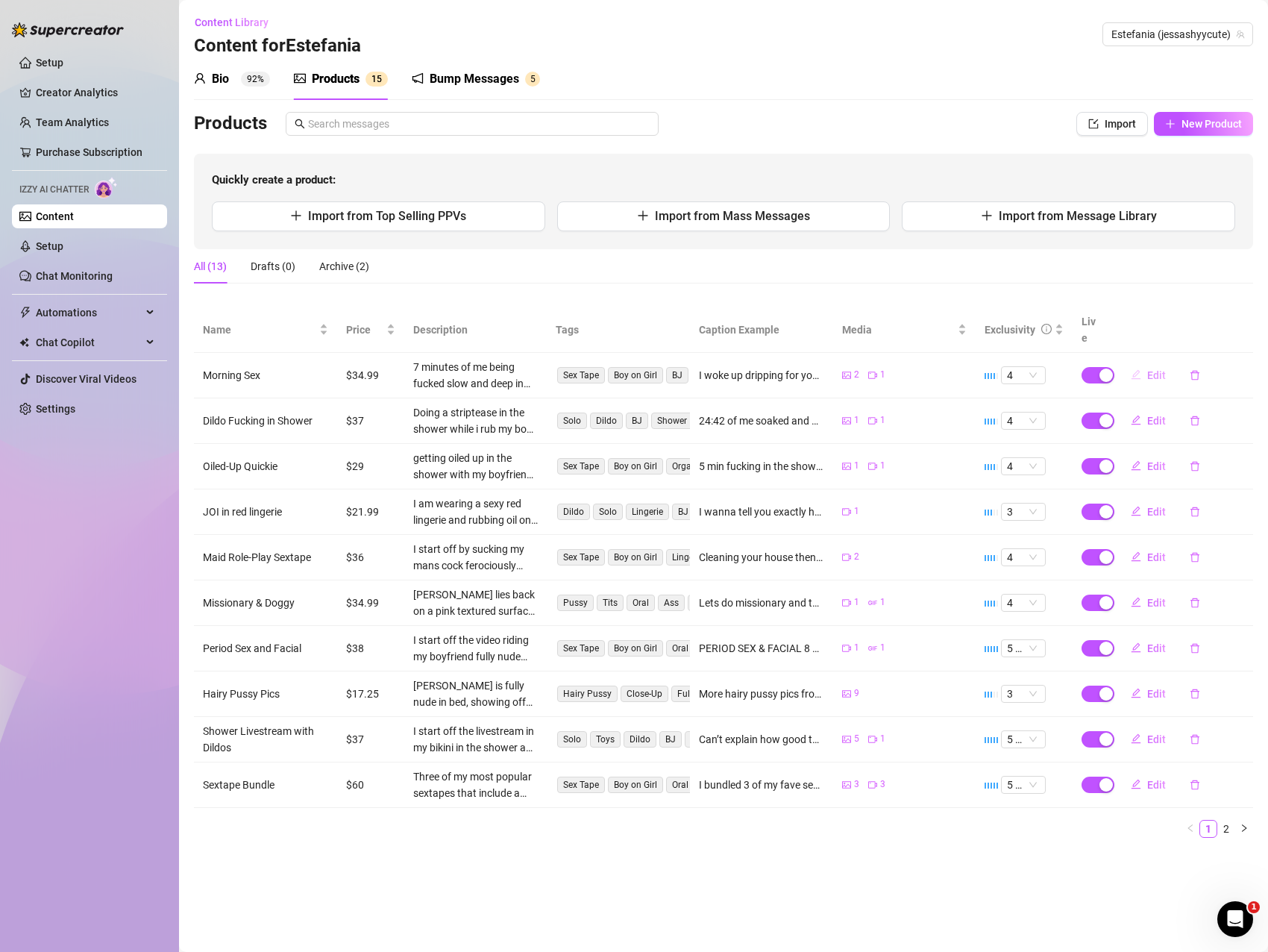
click at [1151, 369] on span "Edit" at bounding box center [1157, 374] width 19 height 12
type textarea "I woke up dripping for you… 💦 7 minutes of me being fucked slow and deep in mis…"
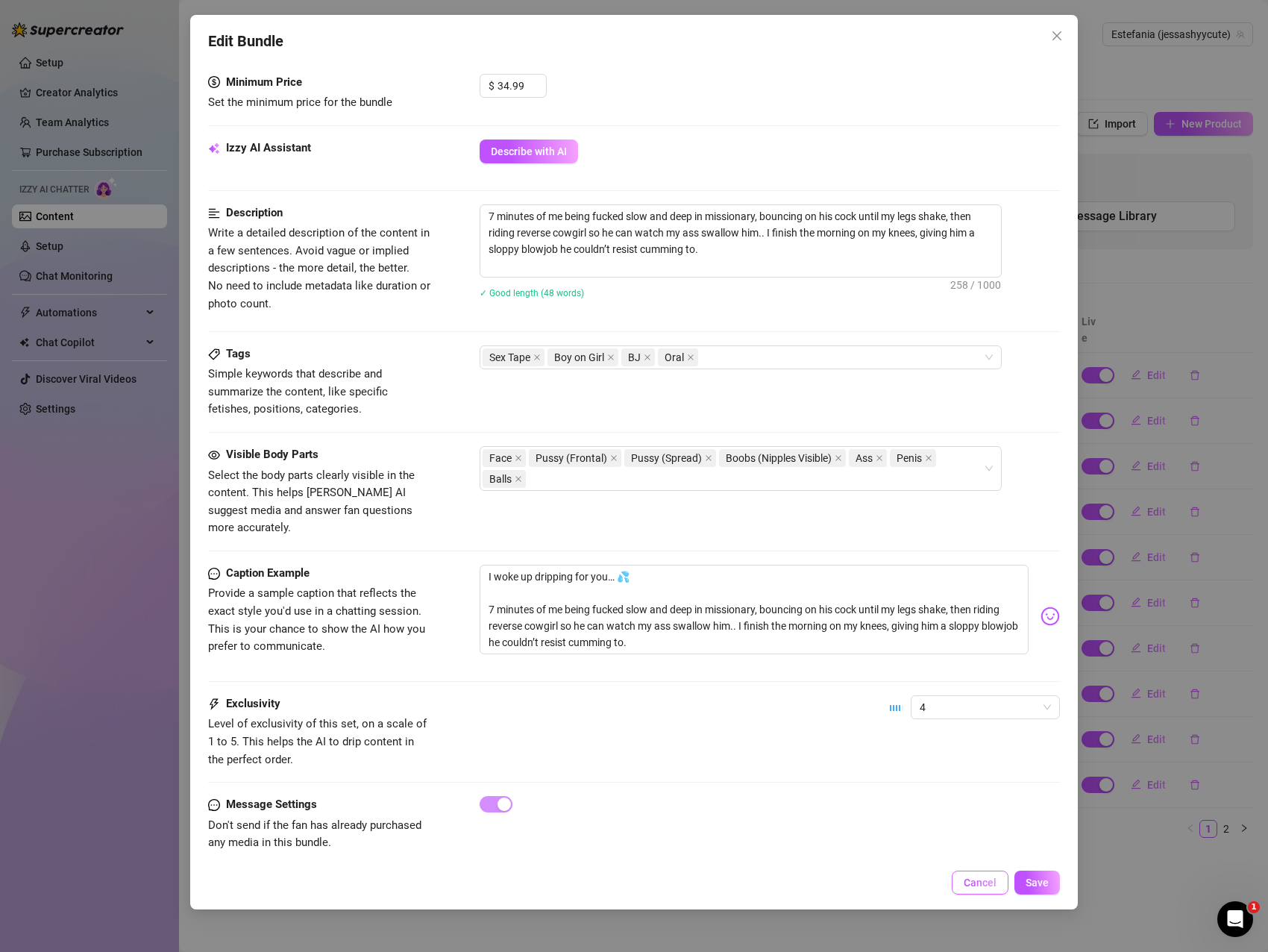
click at [990, 882] on span "Cancel" at bounding box center [980, 882] width 32 height 12
